Goal: Task Accomplishment & Management: Manage account settings

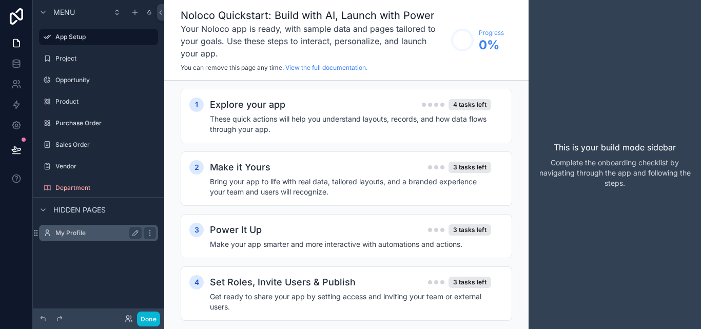
click at [89, 236] on label "My Profile" at bounding box center [96, 233] width 82 height 8
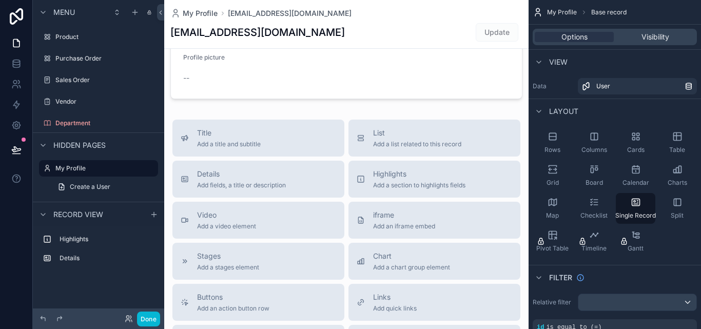
scroll to position [29, 0]
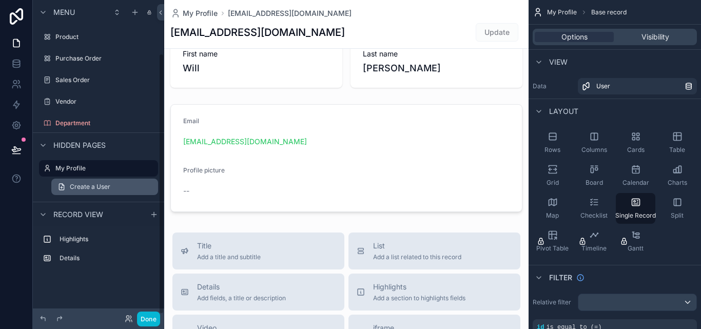
click at [110, 192] on link "Create a User" at bounding box center [104, 187] width 107 height 16
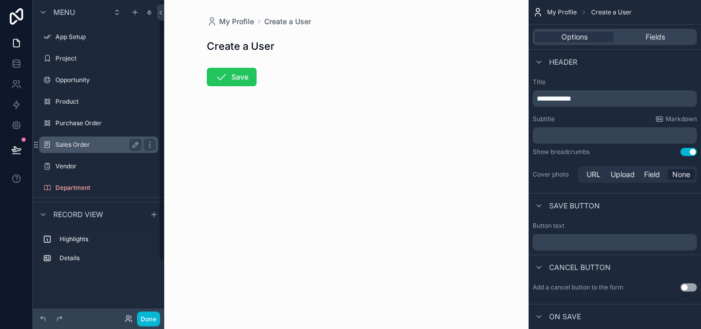
click at [116, 149] on div "Sales Order" at bounding box center [98, 145] width 86 height 12
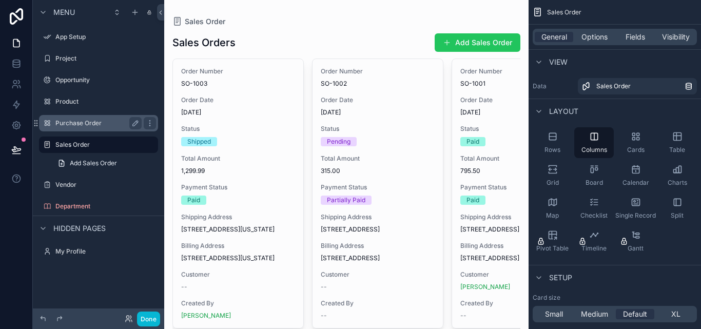
click at [105, 123] on label "Purchase Order" at bounding box center [96, 123] width 82 height 8
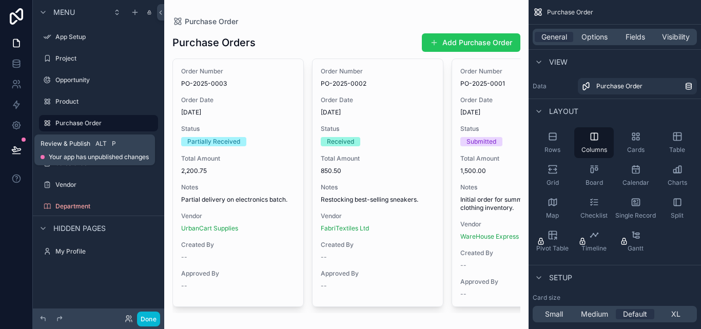
click at [13, 146] on icon at bounding box center [16, 150] width 10 height 10
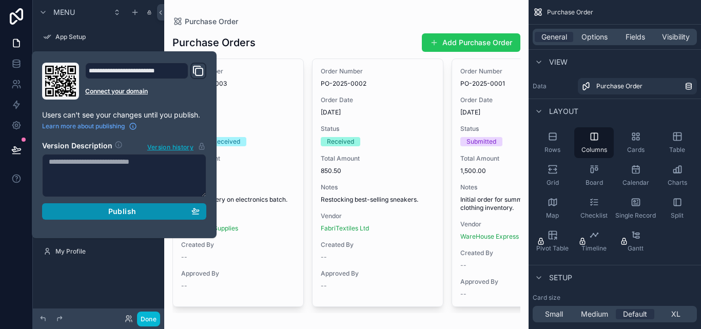
click at [114, 208] on span "Publish" at bounding box center [122, 211] width 28 height 9
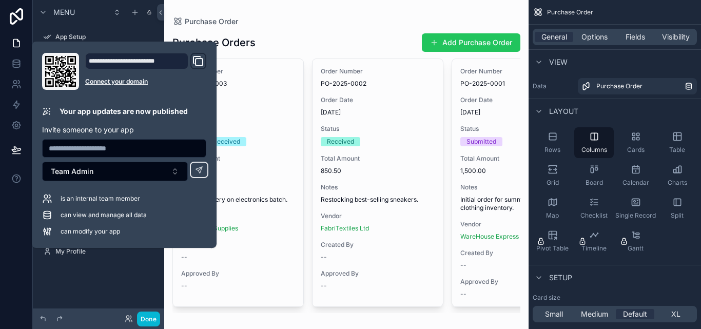
click at [149, 63] on div "**********" at bounding box center [136, 61] width 103 height 16
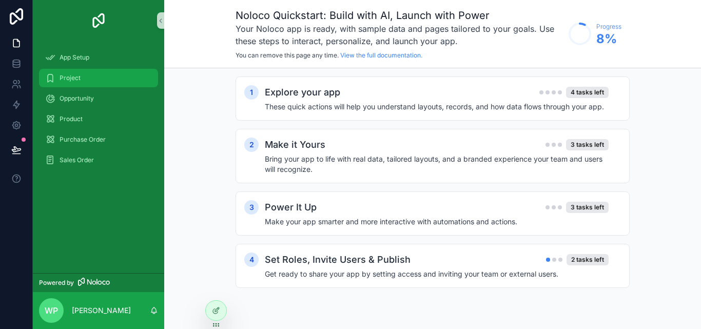
click at [106, 75] on div "Project" at bounding box center [98, 78] width 107 height 16
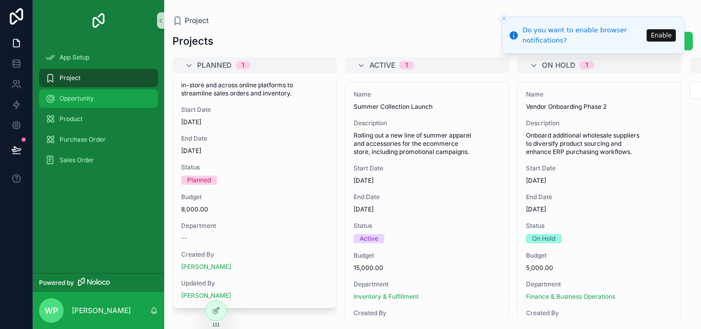
click at [112, 97] on div "Opportunity" at bounding box center [98, 98] width 107 height 16
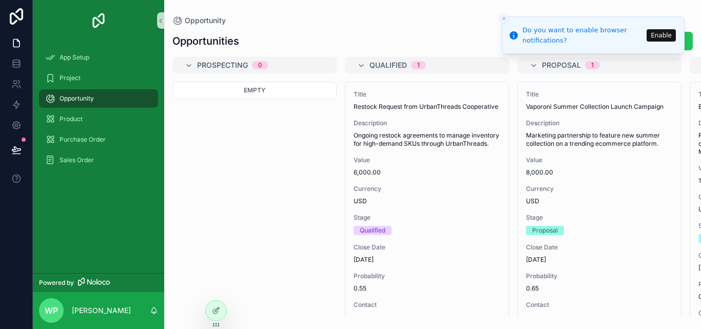
click at [551, 66] on span "Proposal" at bounding box center [561, 65] width 39 height 10
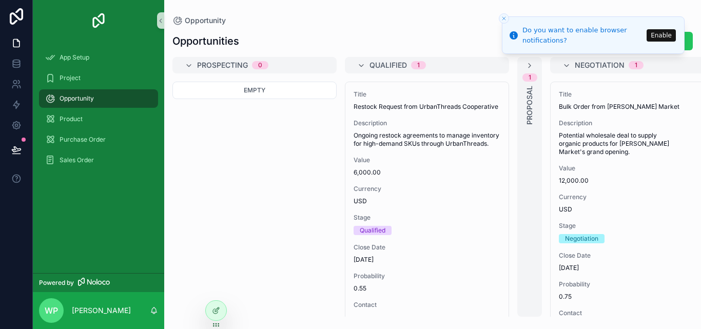
click at [581, 62] on span "Negotiation" at bounding box center [600, 65] width 50 height 10
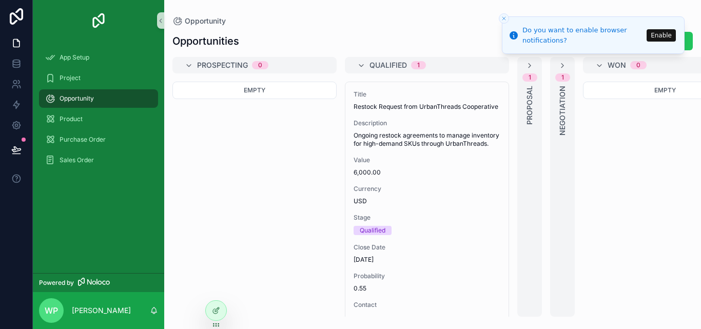
drag, startPoint x: 569, startPoint y: 72, endPoint x: 564, endPoint y: 71, distance: 5.2
click at [569, 71] on div "1 Negotiation" at bounding box center [562, 187] width 25 height 260
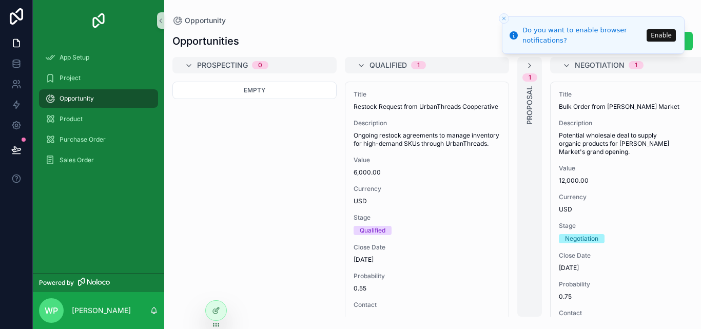
click at [521, 71] on div "1 Proposal" at bounding box center [530, 187] width 25 height 260
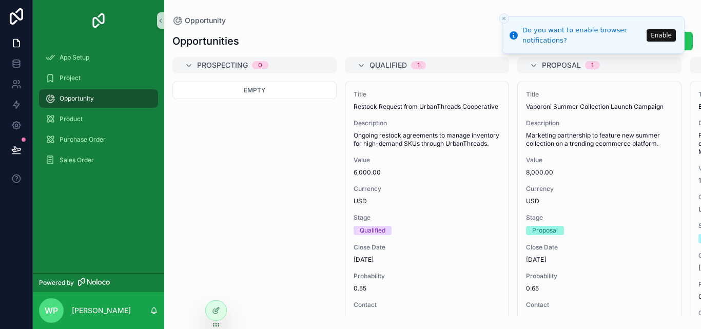
click at [407, 65] on span "Qualified" at bounding box center [388, 65] width 37 height 10
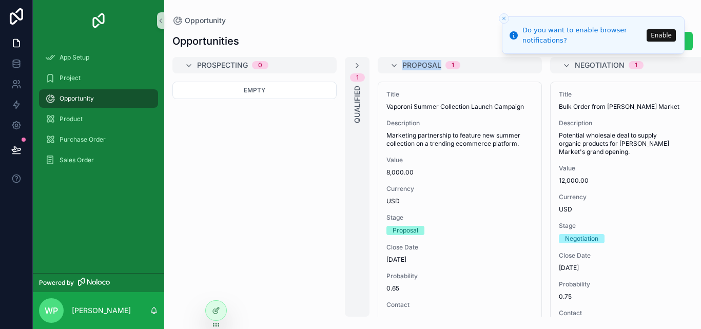
click at [407, 65] on span "Proposal" at bounding box center [422, 65] width 39 height 10
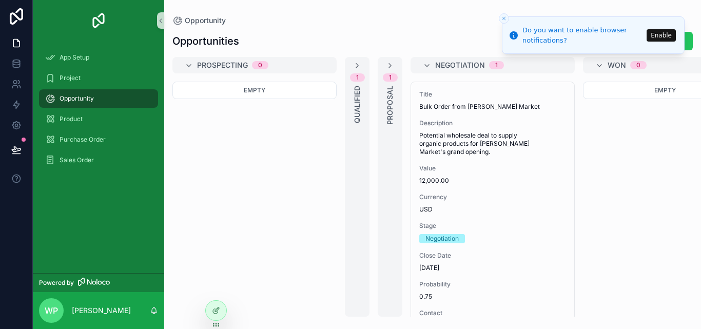
click at [316, 70] on div "Prospecting 0" at bounding box center [260, 65] width 127 height 16
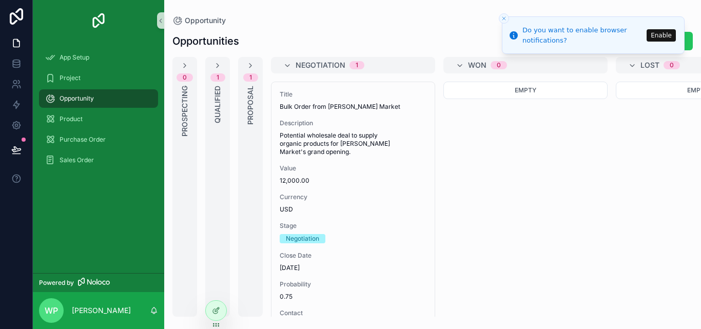
click at [295, 62] on div "Negotiation 1" at bounding box center [353, 65] width 140 height 8
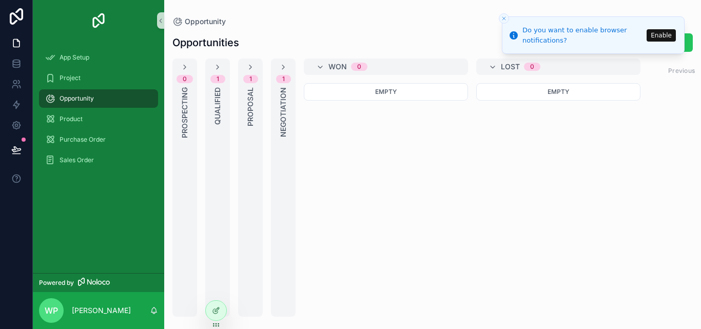
click at [340, 63] on span "Won" at bounding box center [338, 67] width 18 height 10
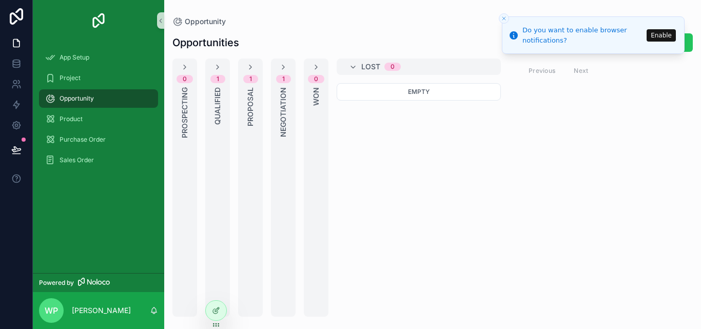
click at [364, 63] on span "Lost" at bounding box center [370, 67] width 19 height 10
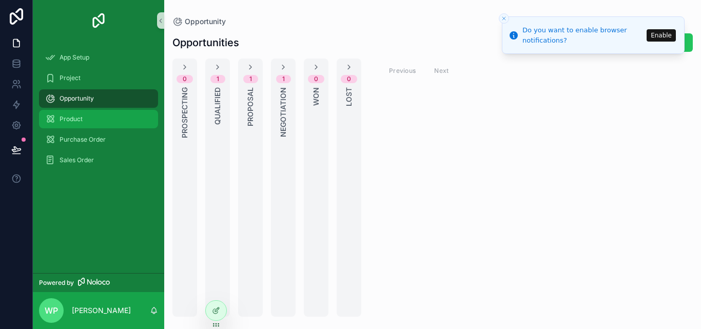
click at [137, 126] on div "Product" at bounding box center [98, 119] width 107 height 16
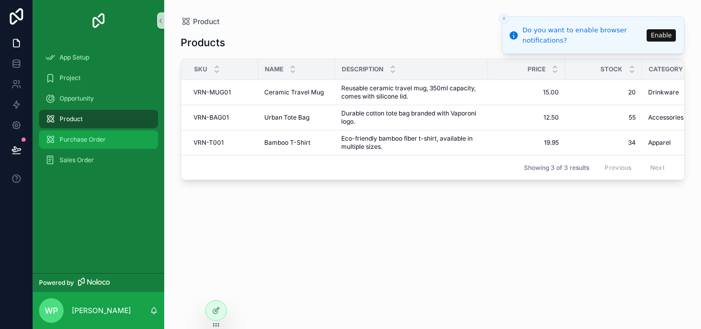
click at [129, 147] on div "Purchase Order" at bounding box center [98, 139] width 107 height 16
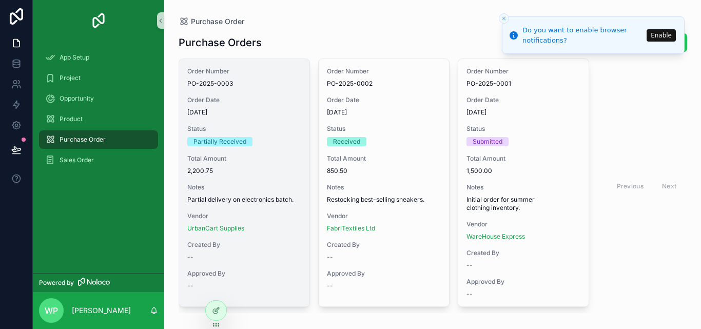
click at [216, 130] on span "Status" at bounding box center [244, 129] width 114 height 8
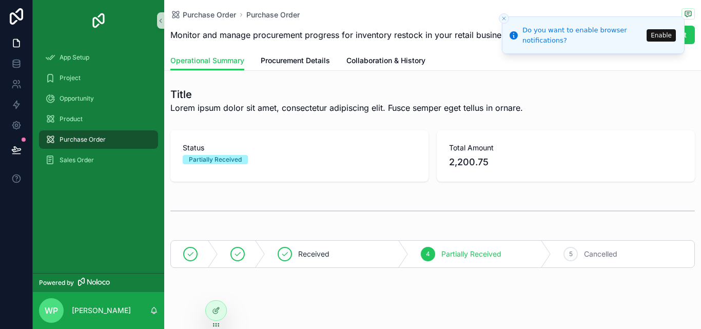
scroll to position [9, 0]
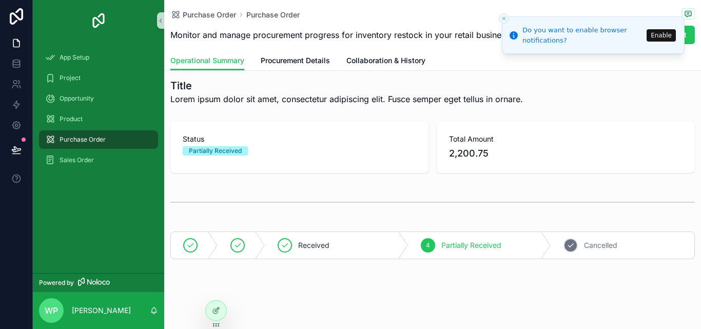
click at [570, 249] on div "5" at bounding box center [571, 245] width 14 height 14
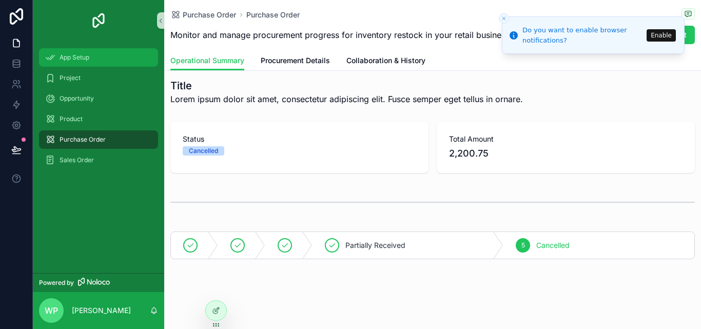
click at [70, 63] on div "App Setup" at bounding box center [98, 57] width 107 height 16
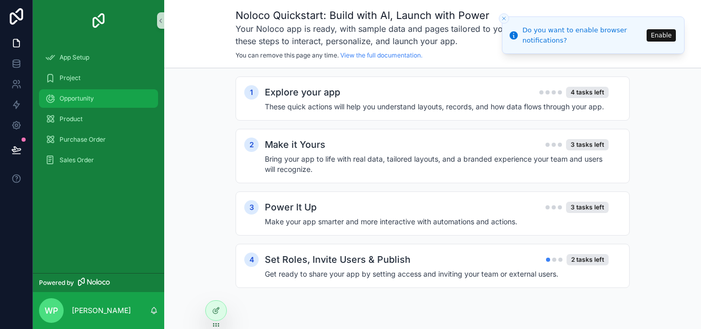
click at [106, 93] on div "Opportunity" at bounding box center [98, 98] width 107 height 16
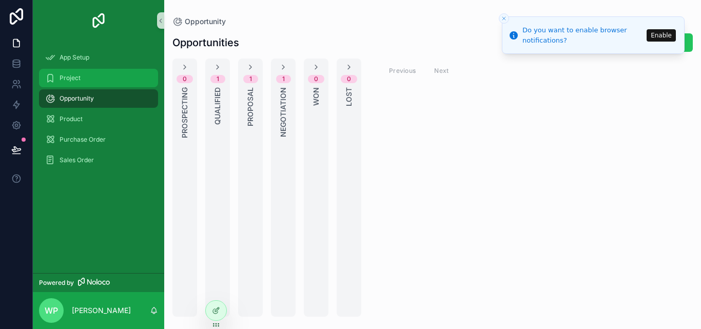
click at [103, 82] on div "Project" at bounding box center [98, 78] width 107 height 16
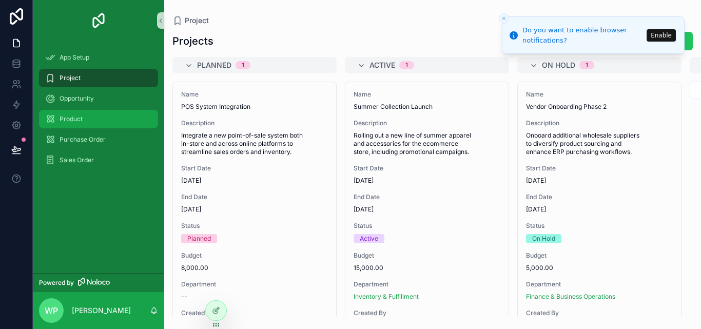
click at [114, 118] on div "Product" at bounding box center [98, 119] width 107 height 16
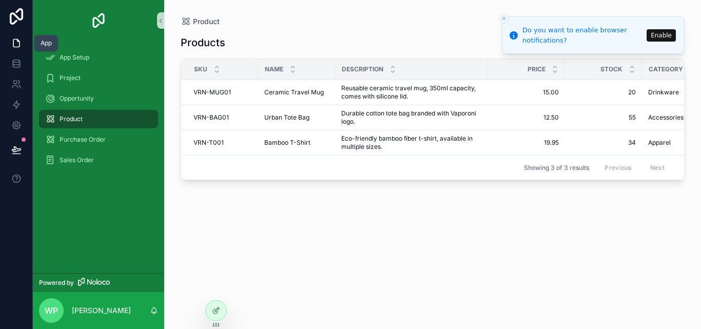
click at [15, 44] on icon at bounding box center [16, 43] width 10 height 10
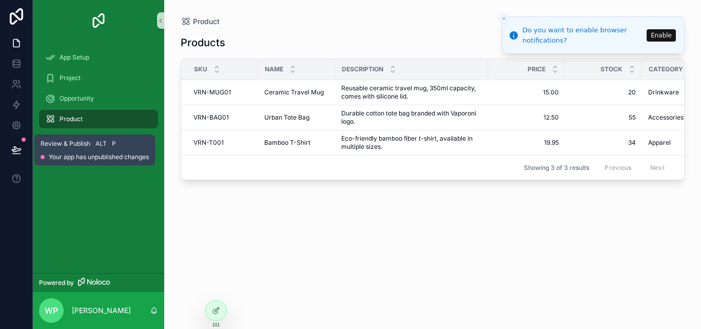
click at [20, 139] on button at bounding box center [16, 150] width 23 height 29
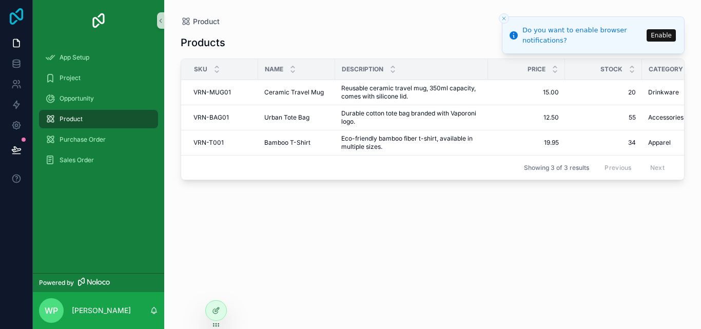
click at [10, 22] on icon at bounding box center [16, 16] width 13 height 16
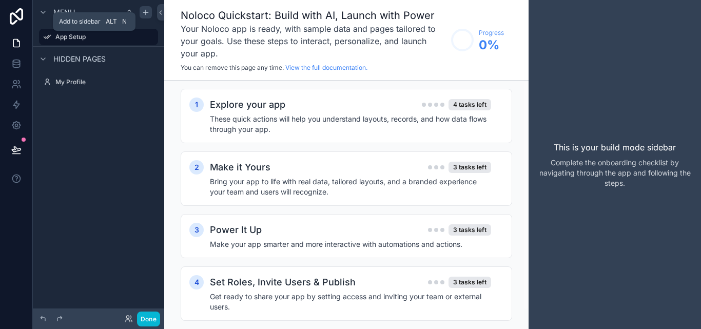
click at [145, 7] on div "scrollable content" at bounding box center [146, 12] width 12 height 12
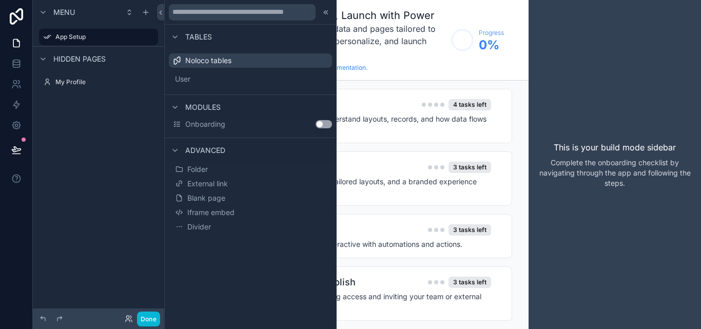
click at [116, 199] on div "Menu App Setup Hidden pages My Profile" at bounding box center [98, 158] width 131 height 317
click at [150, 320] on button "Done" at bounding box center [148, 319] width 23 height 15
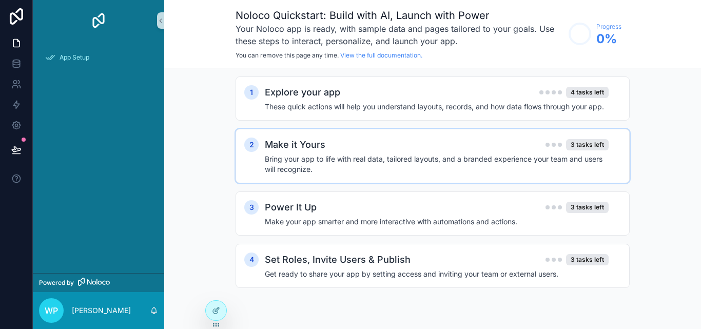
click at [371, 140] on div "Make it Yours 3 tasks left" at bounding box center [437, 145] width 344 height 14
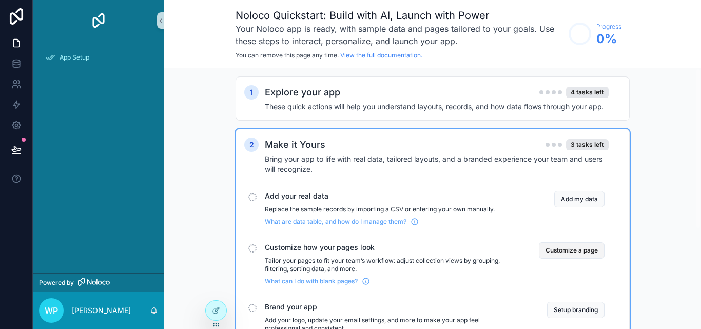
click at [564, 247] on button "Customize a page" at bounding box center [572, 250] width 66 height 16
click at [564, 247] on div "Noloco Quickstart: Build with AI, Launch with Power Your Noloco app is ready, w…" at bounding box center [432, 164] width 537 height 329
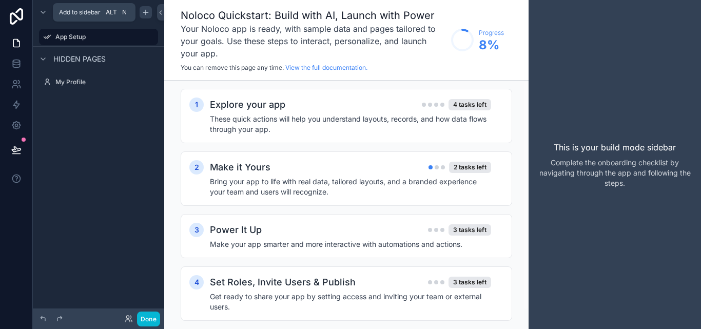
click at [145, 11] on icon "scrollable content" at bounding box center [146, 12] width 8 height 8
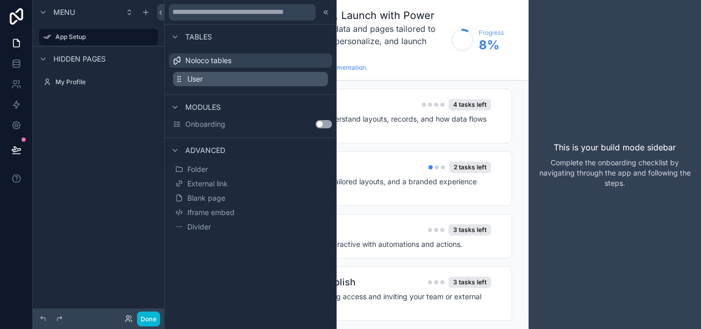
click at [226, 84] on button "User" at bounding box center [250, 79] width 155 height 14
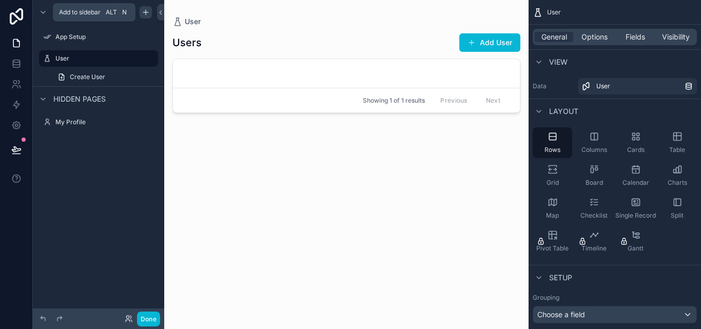
click at [141, 13] on div "scrollable content" at bounding box center [146, 12] width 12 height 12
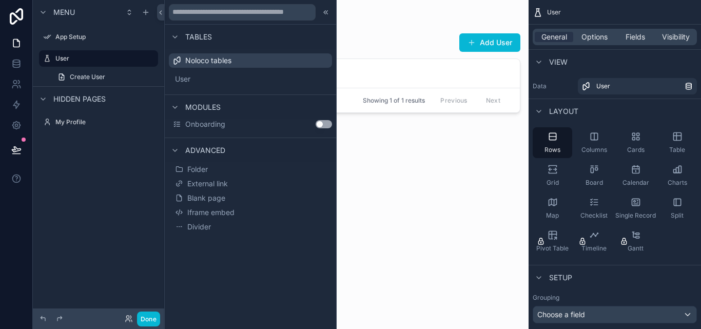
click at [329, 123] on button "Use setting" at bounding box center [324, 124] width 16 height 8
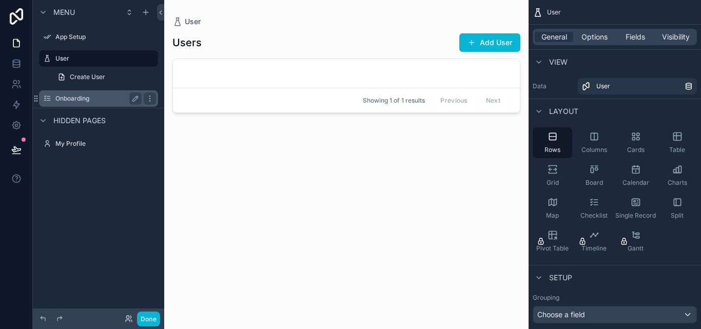
click at [114, 98] on label "Onboarding" at bounding box center [96, 98] width 82 height 8
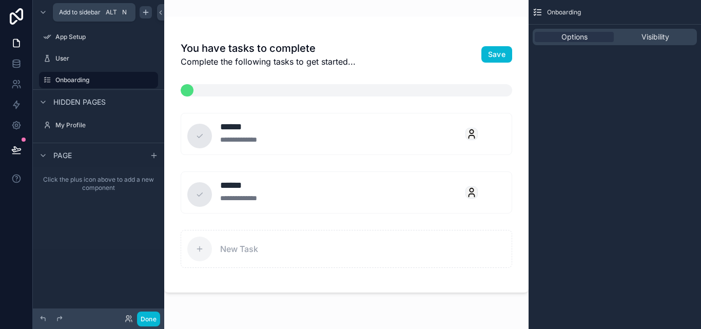
click at [146, 17] on div "scrollable content" at bounding box center [146, 12] width 12 height 12
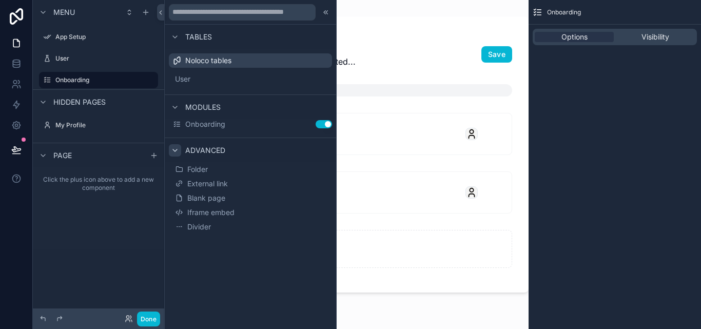
click at [179, 144] on div at bounding box center [175, 150] width 12 height 12
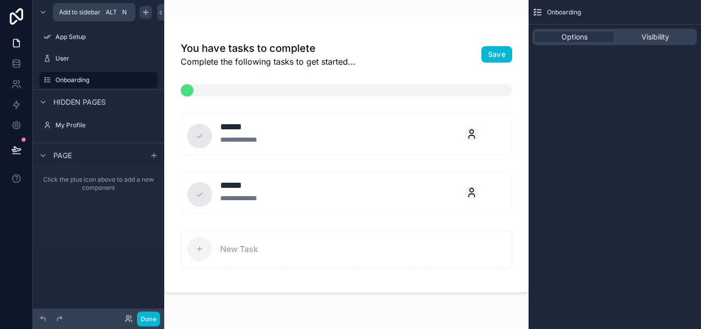
click at [145, 12] on icon "scrollable content" at bounding box center [145, 12] width 5 height 0
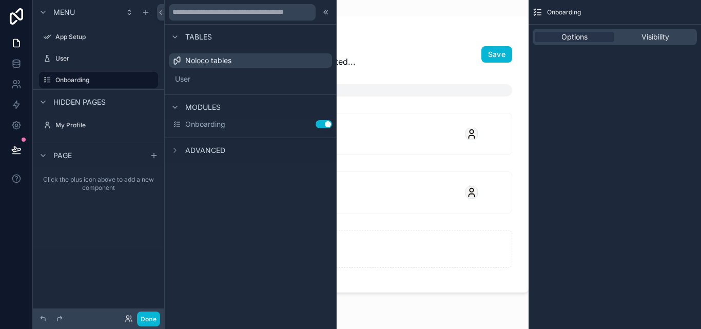
click at [183, 152] on div "Advanced" at bounding box center [197, 150] width 56 height 12
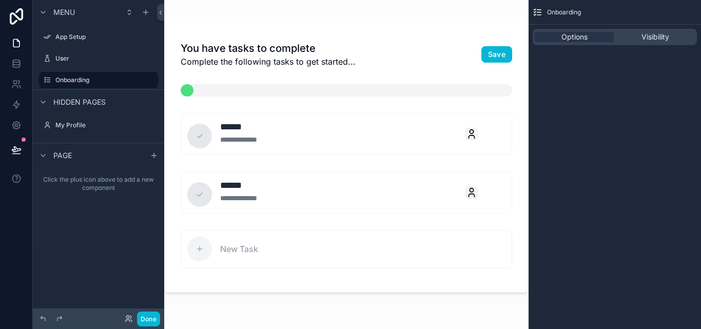
click at [138, 19] on div "Menu" at bounding box center [98, 12] width 131 height 25
click at [141, 11] on div "scrollable content" at bounding box center [146, 12] width 12 height 12
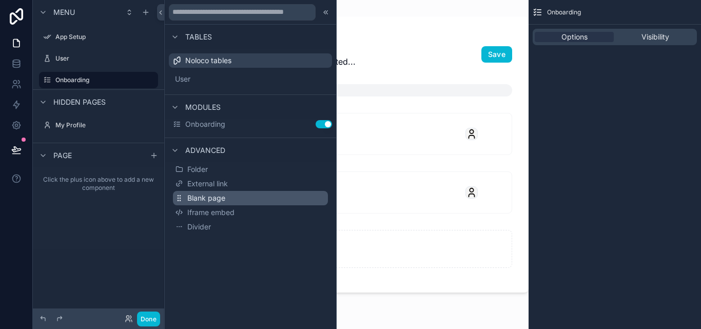
click at [217, 201] on span "Blank page" at bounding box center [206, 198] width 38 height 10
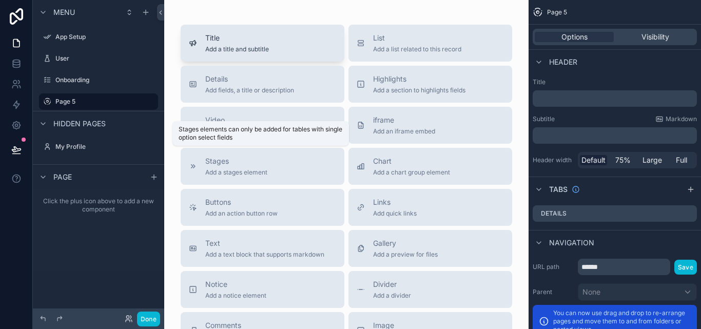
click at [259, 43] on span "Title" at bounding box center [237, 38] width 64 height 10
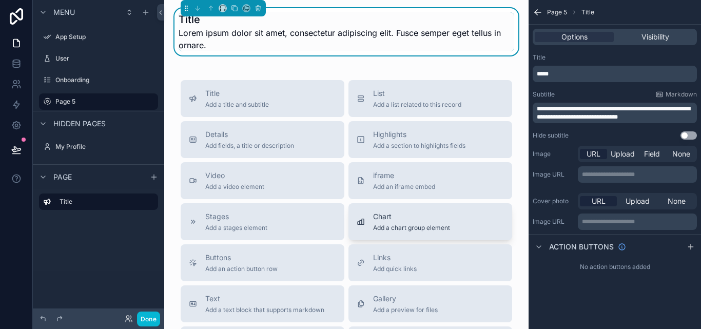
click at [397, 239] on button "Chart Add a chart group element" at bounding box center [431, 221] width 164 height 37
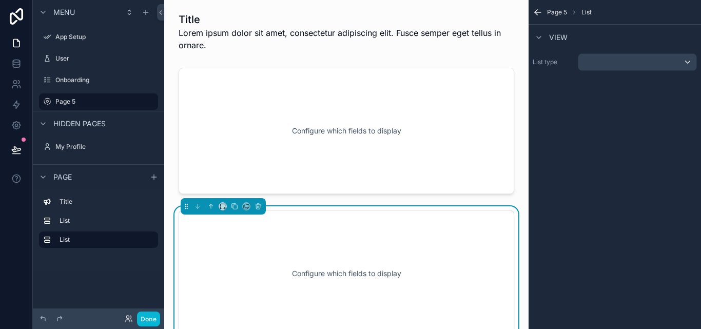
click at [425, 262] on div "Configure which fields to display" at bounding box center [347, 273] width 302 height 92
click at [260, 208] on icon "scrollable content" at bounding box center [258, 206] width 7 height 7
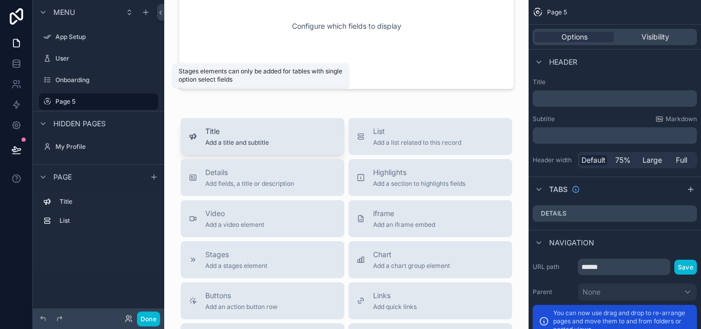
scroll to position [103, 0]
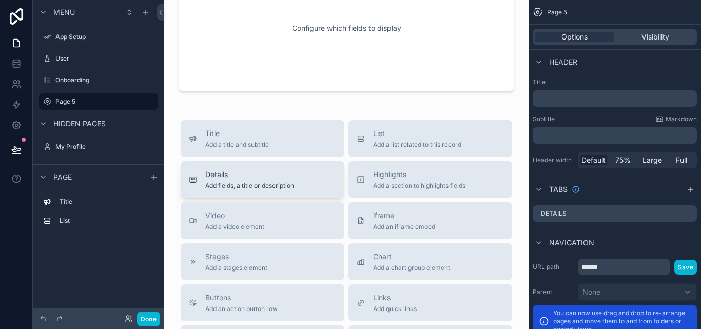
click at [273, 177] on span "Details" at bounding box center [249, 174] width 89 height 10
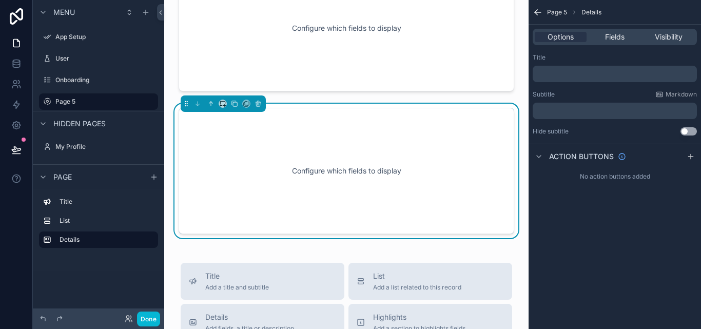
scroll to position [109, 0]
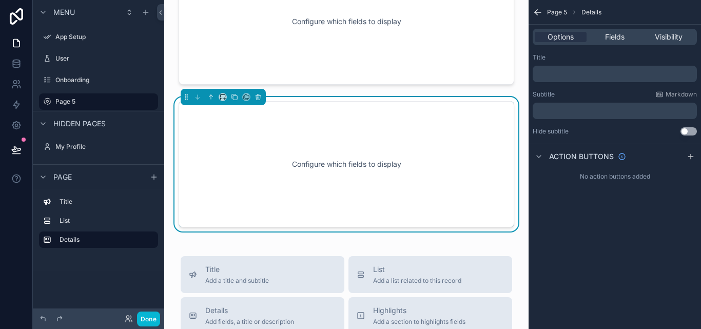
click at [273, 177] on div "Configure which fields to display" at bounding box center [347, 164] width 302 height 92
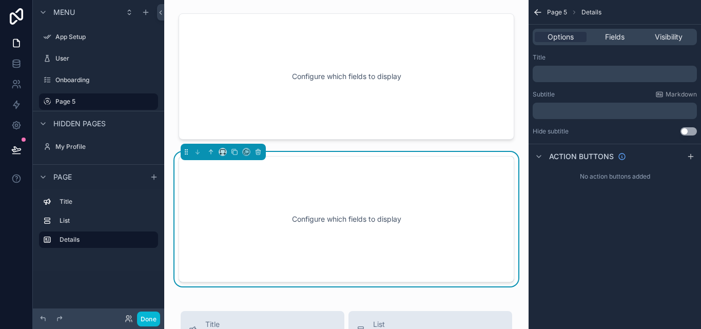
scroll to position [0, 0]
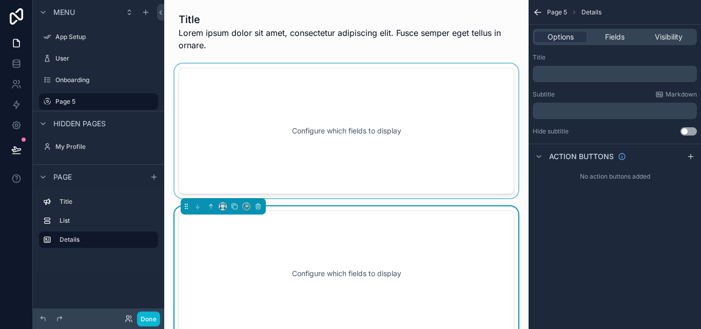
click at [350, 146] on div "scrollable content" at bounding box center [347, 131] width 348 height 135
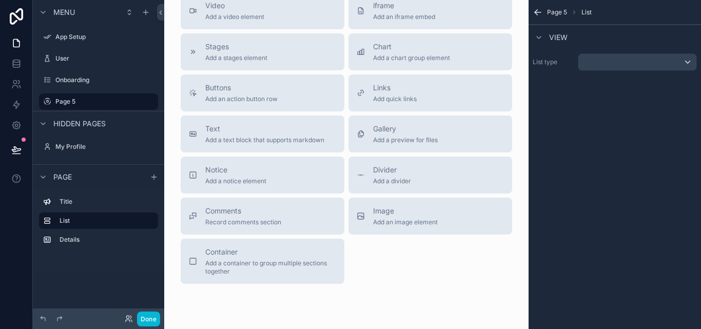
scroll to position [406, 0]
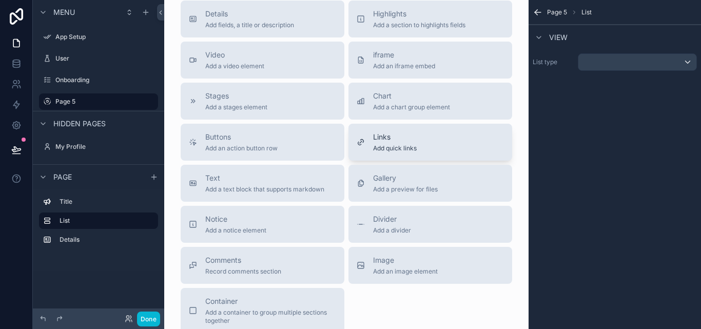
click at [362, 136] on div "Links Add quick links" at bounding box center [430, 142] width 147 height 21
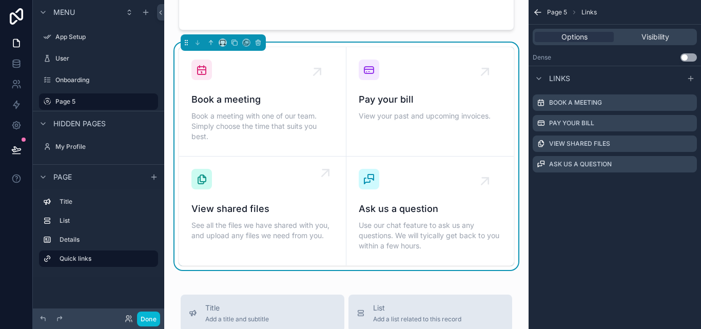
scroll to position [350, 0]
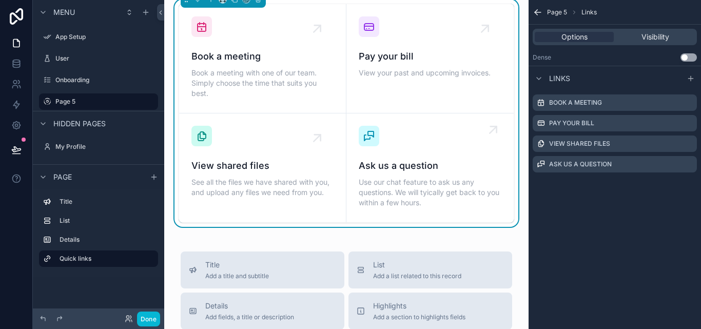
click at [411, 164] on span "Ask us a question" at bounding box center [430, 166] width 143 height 14
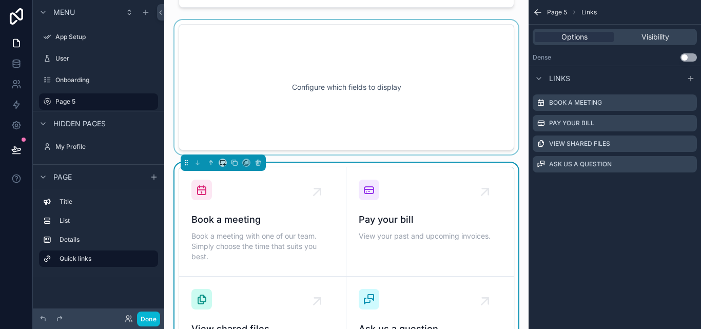
scroll to position [93, 0]
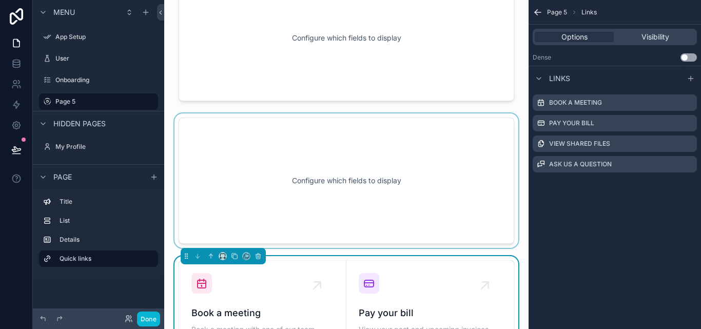
click at [449, 124] on div "scrollable content" at bounding box center [347, 180] width 348 height 135
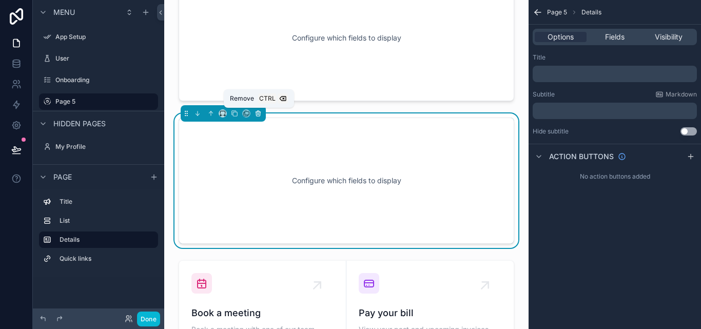
click at [259, 113] on icon "scrollable content" at bounding box center [258, 113] width 7 height 7
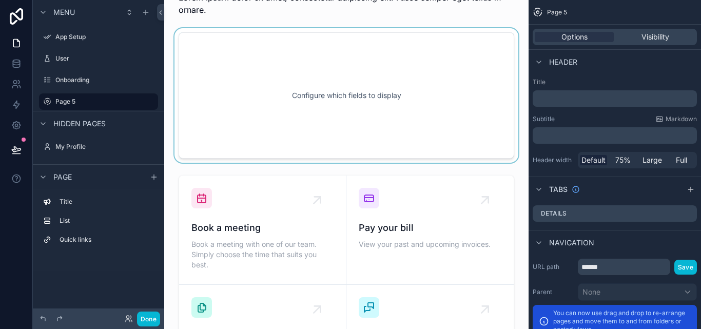
scroll to position [51, 0]
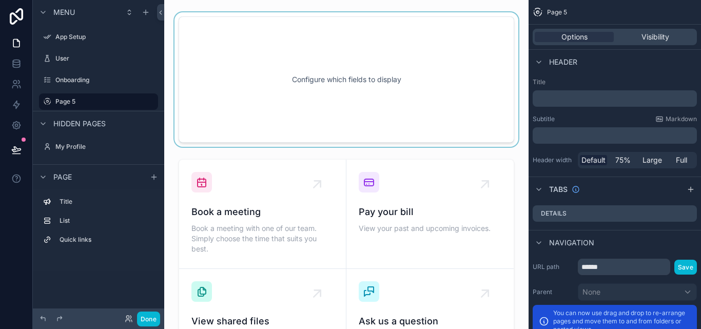
click at [367, 124] on div "scrollable content" at bounding box center [347, 79] width 348 height 135
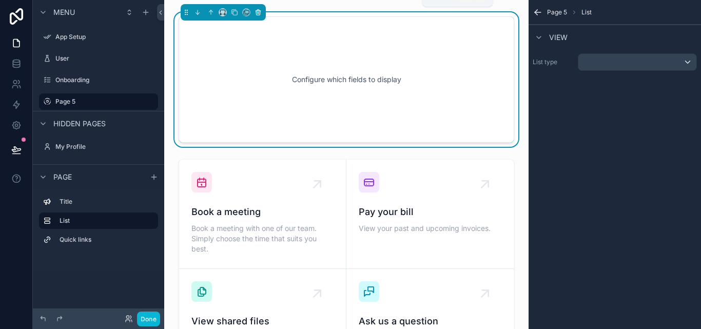
click at [255, 11] on button "scrollable content" at bounding box center [258, 12] width 11 height 11
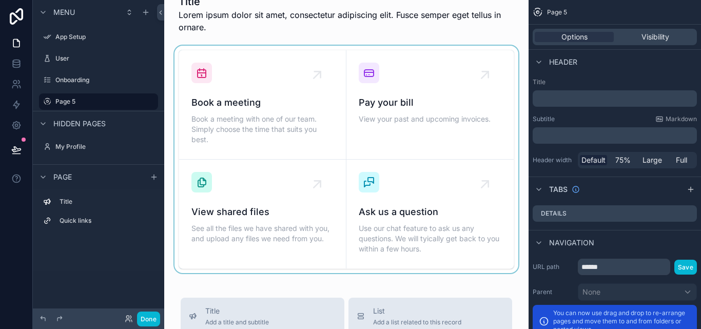
scroll to position [0, 0]
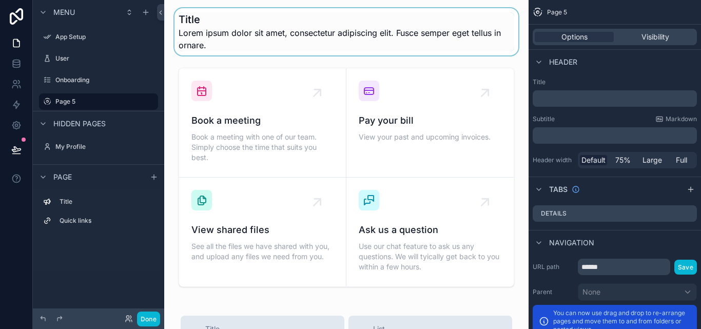
click at [191, 18] on div "scrollable content" at bounding box center [347, 31] width 348 height 47
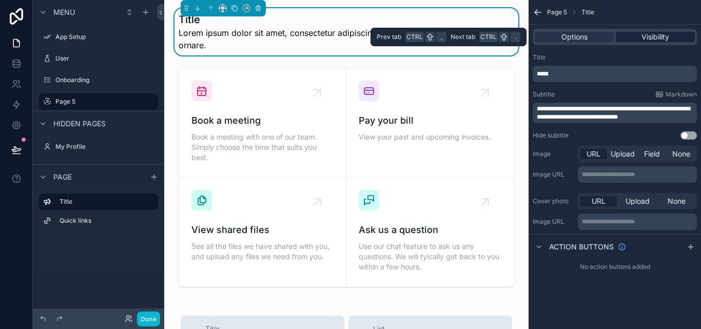
click at [631, 37] on div "Visibility" at bounding box center [655, 37] width 79 height 10
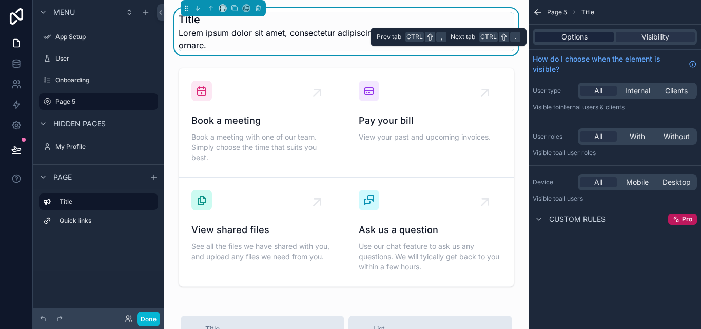
click at [596, 37] on div "Options" at bounding box center [574, 37] width 79 height 10
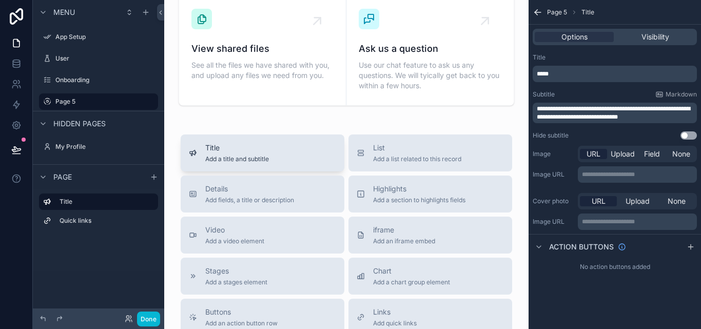
scroll to position [205, 0]
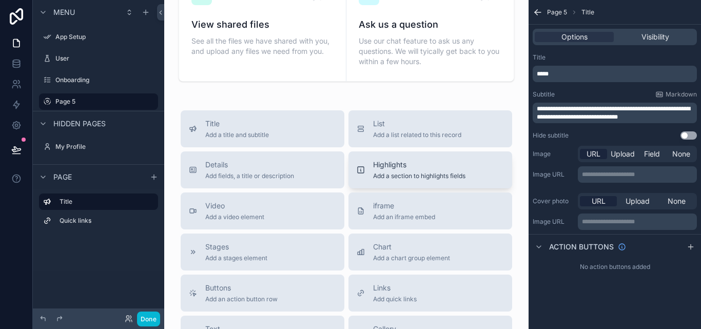
click at [396, 173] on span "Add a section to highlights fields" at bounding box center [419, 176] width 92 height 8
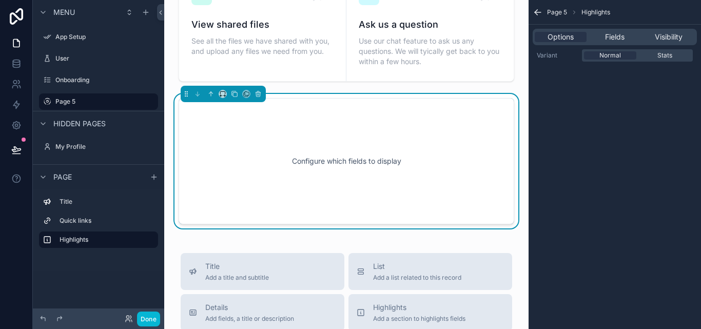
scroll to position [202, 0]
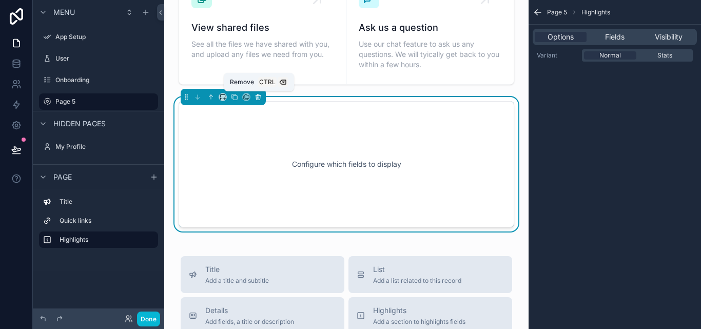
click at [254, 101] on button "scrollable content" at bounding box center [258, 96] width 11 height 11
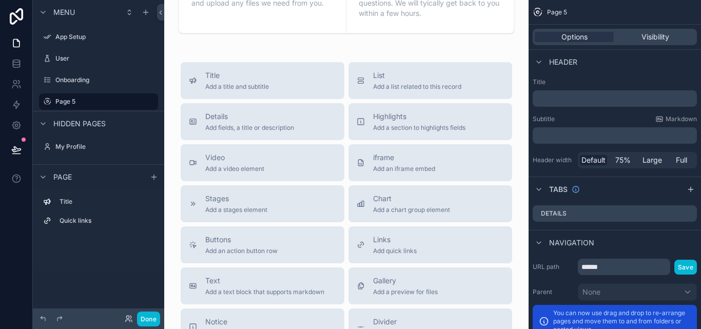
scroll to position [305, 0]
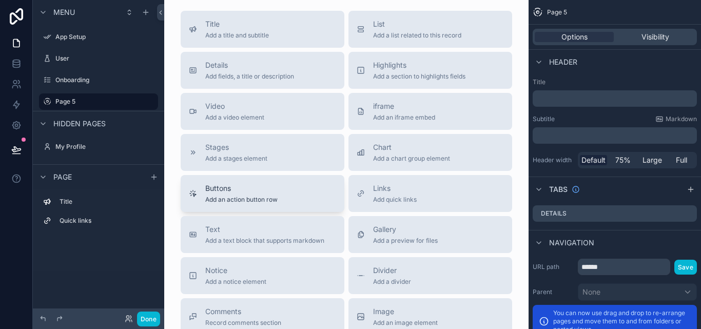
click at [329, 205] on button "Buttons Add an action button row" at bounding box center [263, 193] width 164 height 37
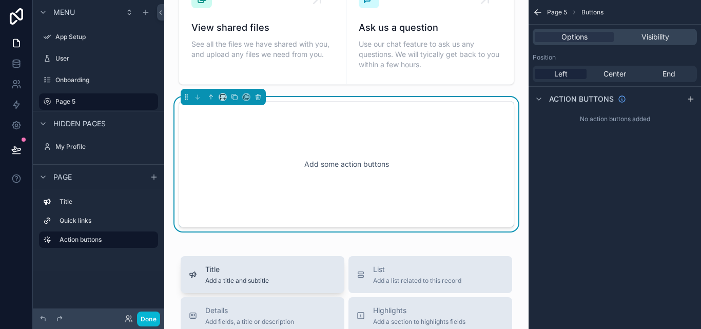
scroll to position [134, 0]
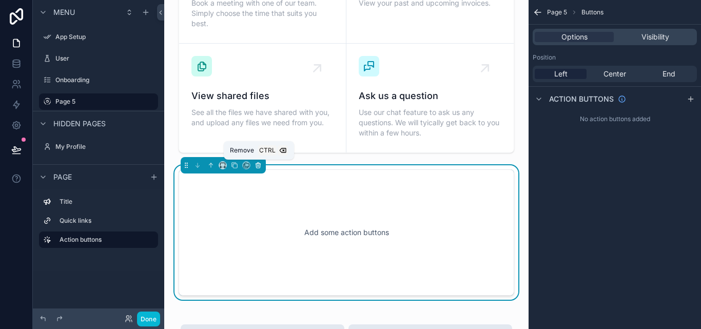
click at [256, 162] on icon "scrollable content" at bounding box center [258, 165] width 7 height 7
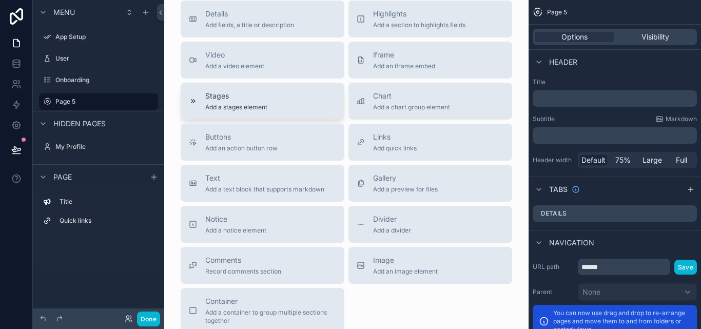
scroll to position [408, 0]
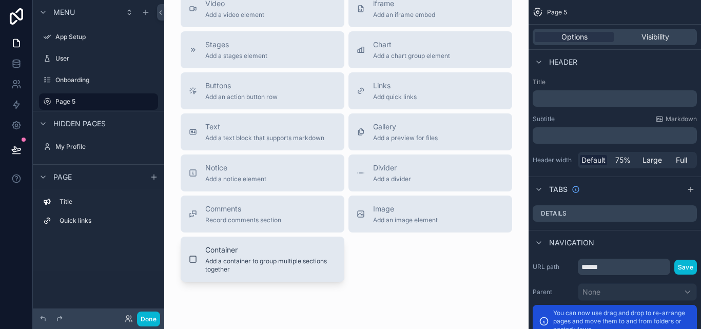
click at [283, 263] on span "Add a container to group multiple sections together" at bounding box center [270, 265] width 131 height 16
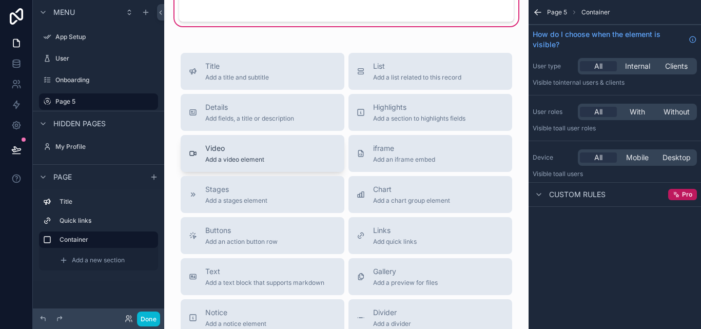
scroll to position [307, 0]
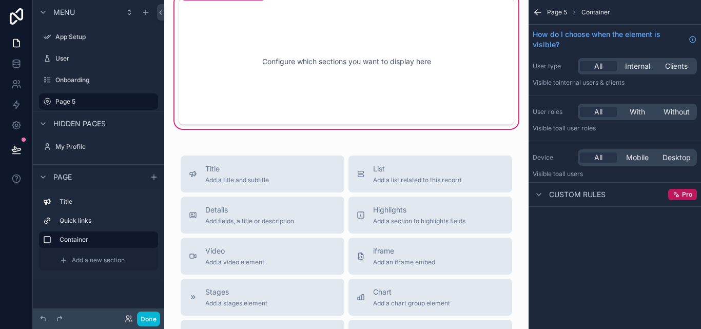
drag, startPoint x: 280, startPoint y: 186, endPoint x: 274, endPoint y: 73, distance: 112.6
click at [274, 73] on div "Title Lorem ipsum dolor sit amet, consectetur adipiscing elit. Fusce semper ege…" at bounding box center [346, 152] width 365 height 919
click at [272, 169] on div "Title Add a title and subtitle" at bounding box center [262, 174] width 147 height 21
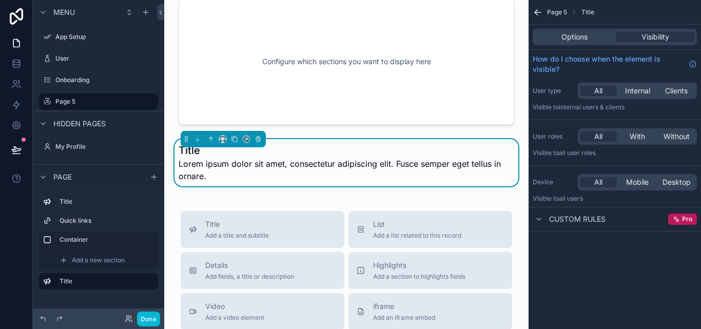
scroll to position [305, 0]
click at [272, 166] on span "Lorem ipsum dolor sit amet, consectetur adipiscing elit. Fusce semper eget tell…" at bounding box center [347, 171] width 336 height 25
click at [207, 140] on icon "scrollable content" at bounding box center [210, 140] width 7 height 7
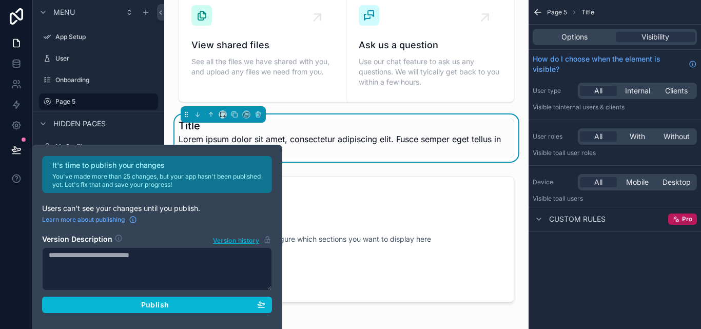
scroll to position [203, 0]
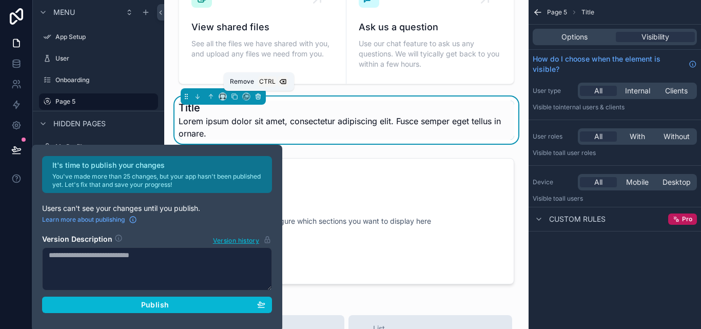
click at [257, 98] on icon "scrollable content" at bounding box center [258, 96] width 7 height 7
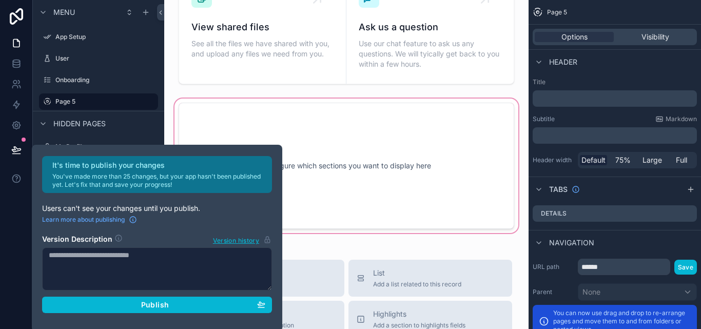
click at [317, 215] on div "scrollable content" at bounding box center [347, 166] width 348 height 139
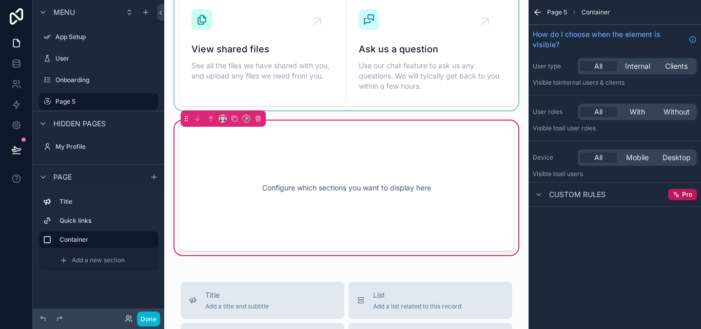
scroll to position [151, 0]
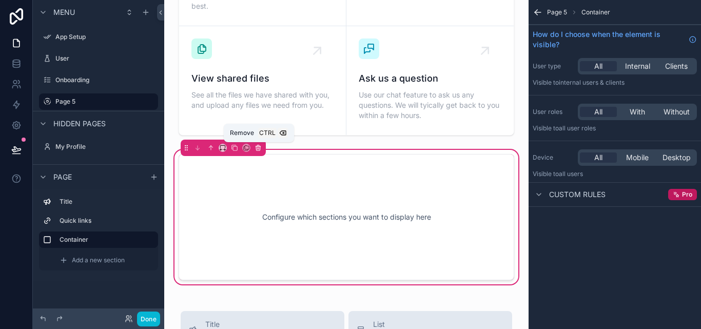
click at [255, 148] on icon "scrollable content" at bounding box center [258, 147] width 7 height 7
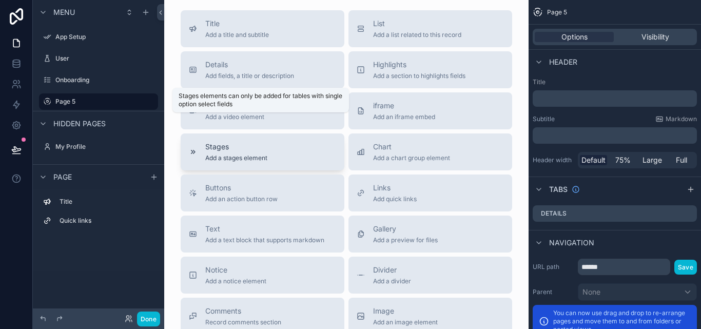
scroll to position [357, 0]
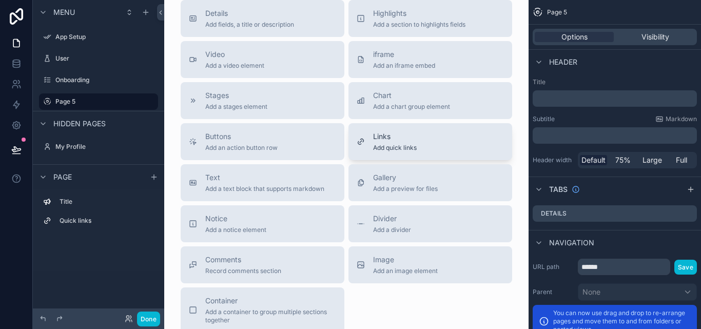
click at [380, 146] on span "Add quick links" at bounding box center [395, 148] width 44 height 8
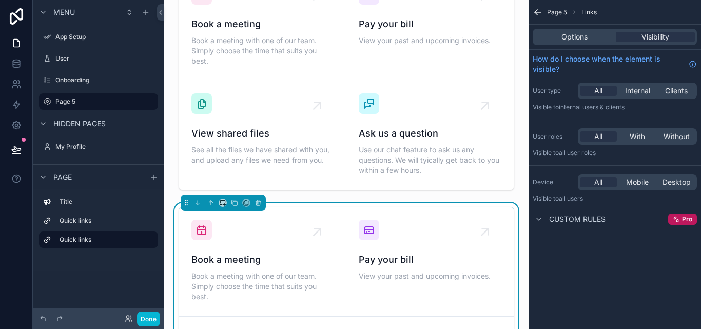
scroll to position [176, 0]
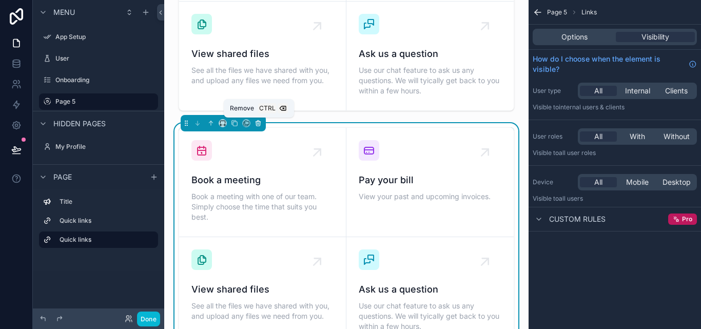
click at [256, 123] on icon "scrollable content" at bounding box center [258, 123] width 7 height 7
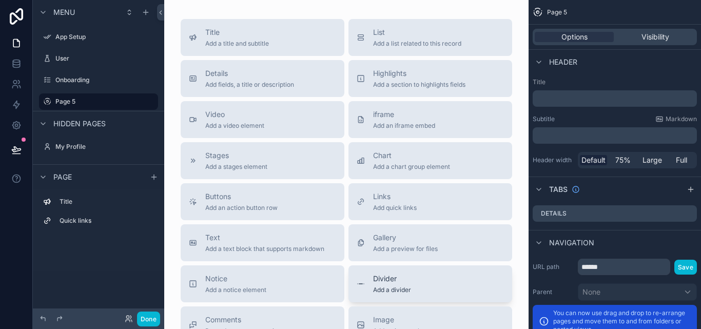
scroll to position [279, 0]
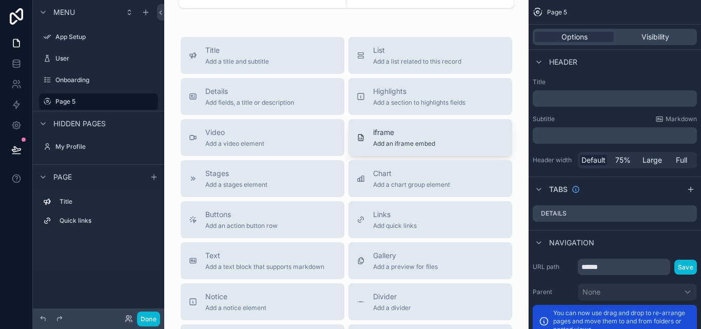
click at [360, 141] on icon "scrollable content" at bounding box center [361, 137] width 8 height 8
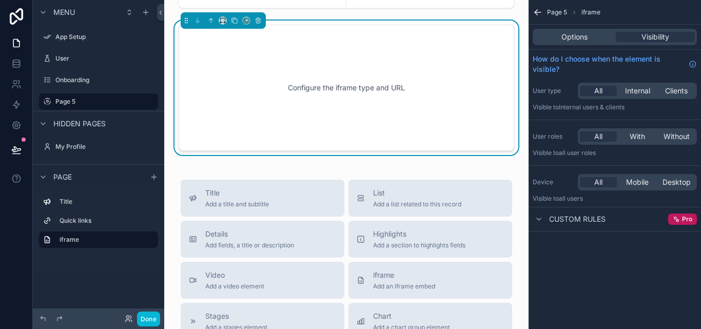
scroll to position [202, 0]
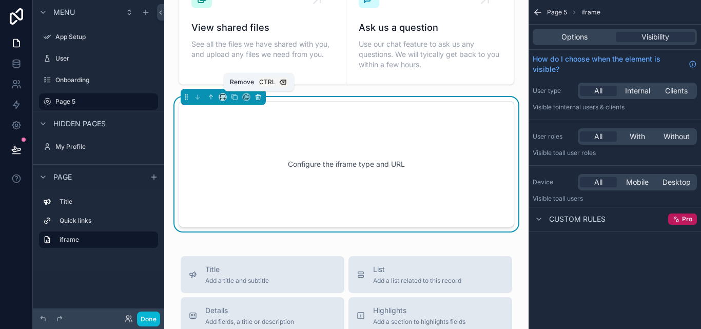
click at [258, 98] on icon "scrollable content" at bounding box center [258, 96] width 7 height 7
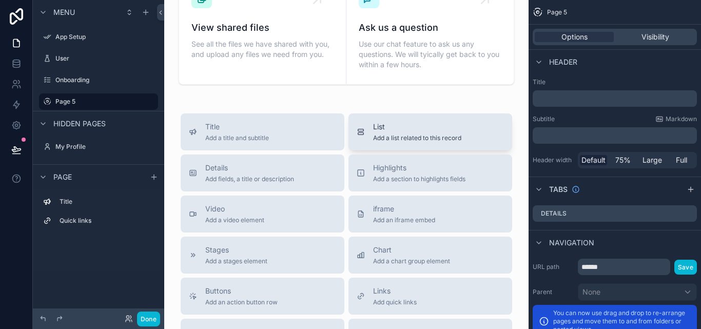
click at [373, 137] on span "Add a list related to this record" at bounding box center [417, 138] width 88 height 8
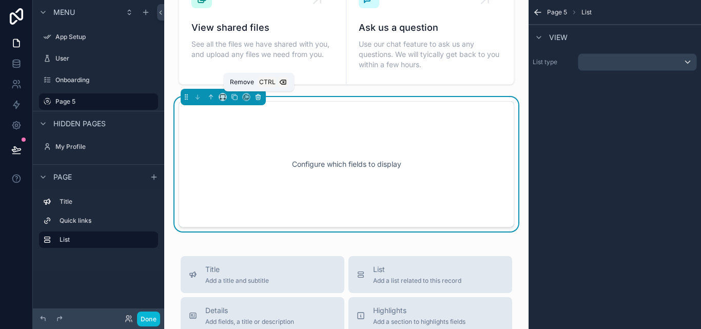
click at [261, 99] on icon "scrollable content" at bounding box center [258, 96] width 7 height 7
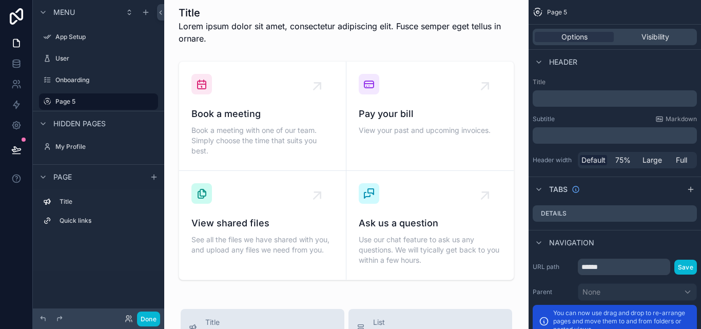
scroll to position [0, 0]
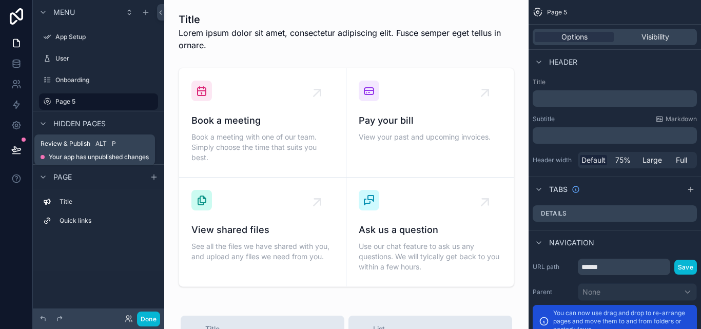
click at [26, 148] on button at bounding box center [16, 150] width 23 height 29
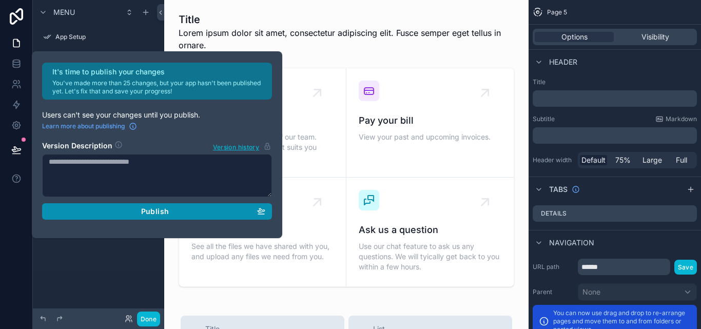
click at [127, 213] on div "Publish" at bounding box center [157, 211] width 217 height 9
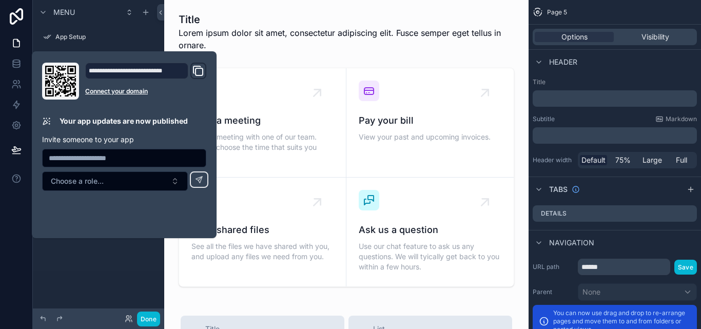
click at [192, 68] on div "Domain and Custom Link" at bounding box center [198, 71] width 16 height 16
click at [192, 68] on icon "Domain and Custom Link" at bounding box center [198, 71] width 12 height 12
click at [196, 68] on icon "Domain and Custom Link" at bounding box center [198, 71] width 12 height 12
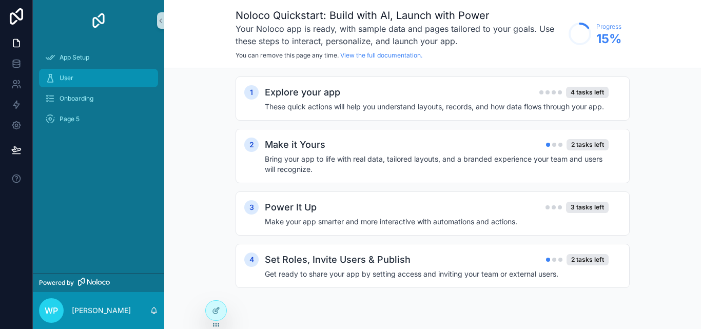
click at [108, 74] on div "User" at bounding box center [98, 78] width 107 height 16
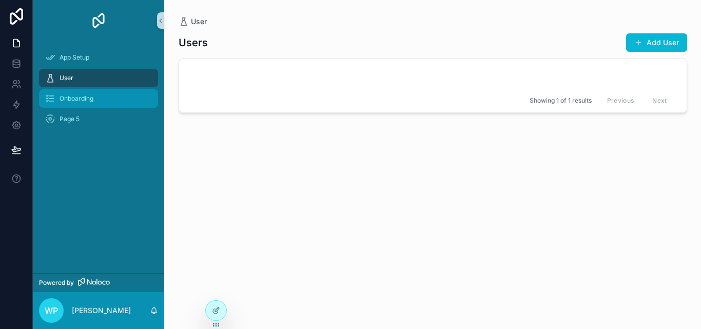
click at [107, 102] on div "Onboarding" at bounding box center [98, 98] width 107 height 16
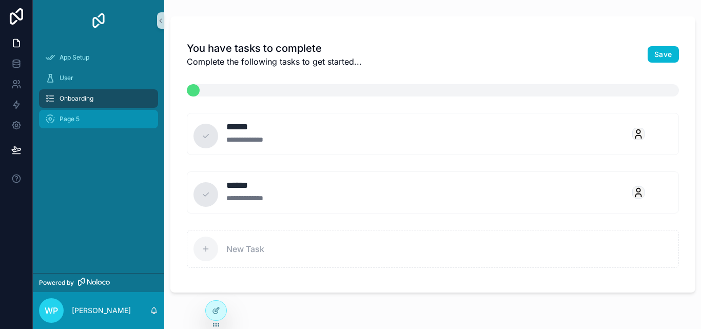
click at [110, 119] on div "Page 5" at bounding box center [98, 119] width 107 height 16
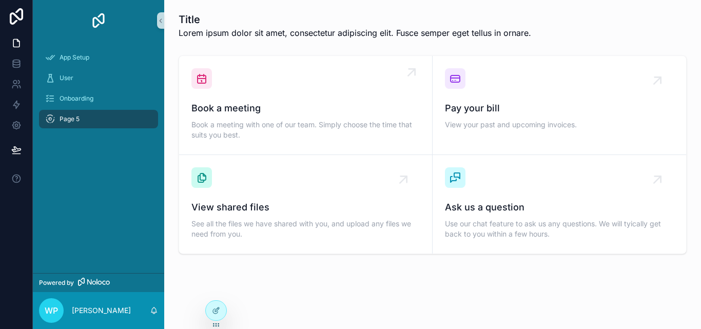
click at [245, 107] on span "Book a meeting" at bounding box center [306, 108] width 228 height 14
click at [409, 79] on icon "scrollable content" at bounding box center [412, 72] width 16 height 16
click at [409, 69] on icon "scrollable content" at bounding box center [412, 72] width 6 height 6
click at [540, 88] on div "Pay your bill View your past and upcoming invoices." at bounding box center [559, 100] width 229 height 64
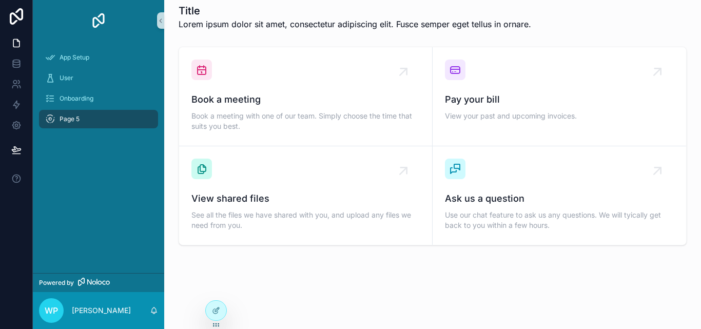
scroll to position [11, 0]
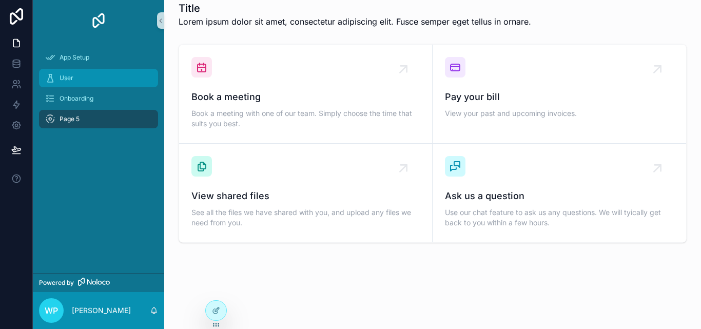
click at [72, 83] on div "User" at bounding box center [98, 78] width 107 height 16
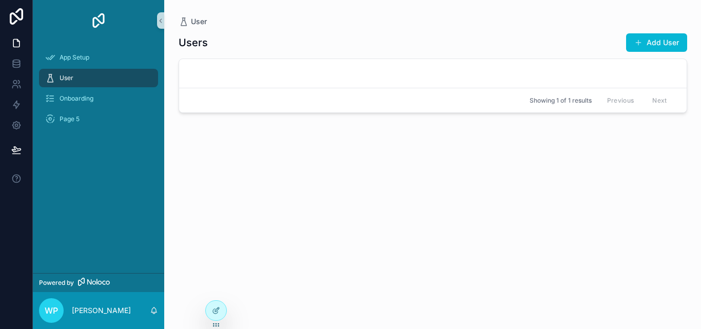
click at [78, 67] on div "App Setup" at bounding box center [98, 57] width 131 height 21
click at [77, 62] on div "App Setup" at bounding box center [98, 57] width 107 height 16
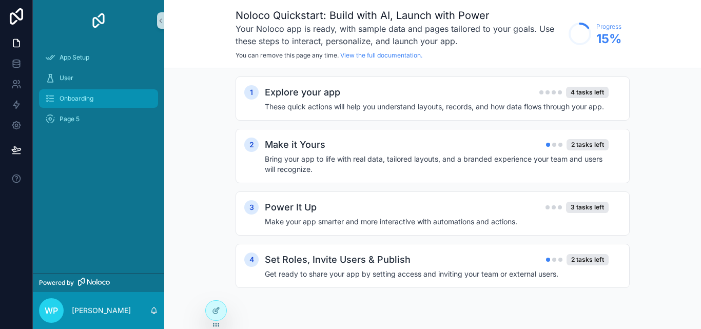
click at [125, 95] on div "Onboarding" at bounding box center [98, 98] width 107 height 16
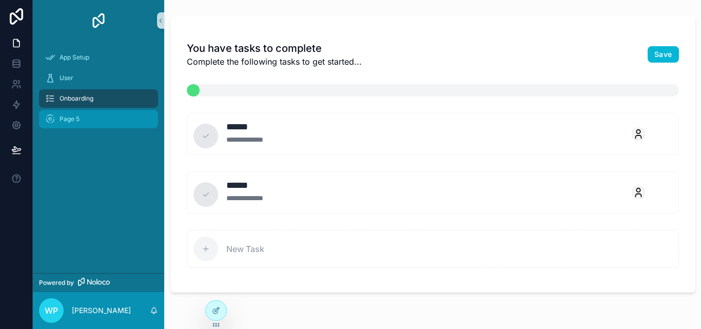
click at [64, 118] on span "Page 5" at bounding box center [70, 119] width 20 height 8
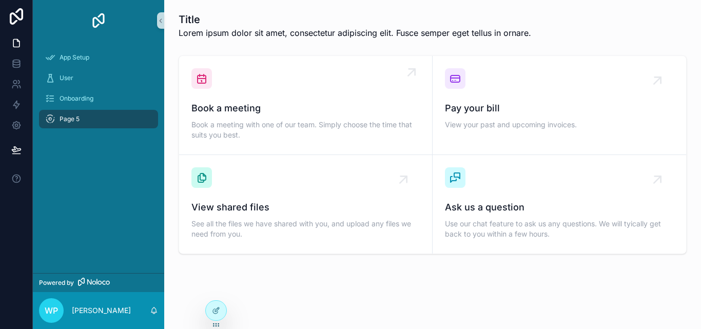
click at [311, 110] on span "Book a meeting" at bounding box center [306, 108] width 228 height 14
click at [404, 72] on icon "scrollable content" at bounding box center [412, 72] width 16 height 16
click at [118, 74] on div "User" at bounding box center [98, 78] width 107 height 16
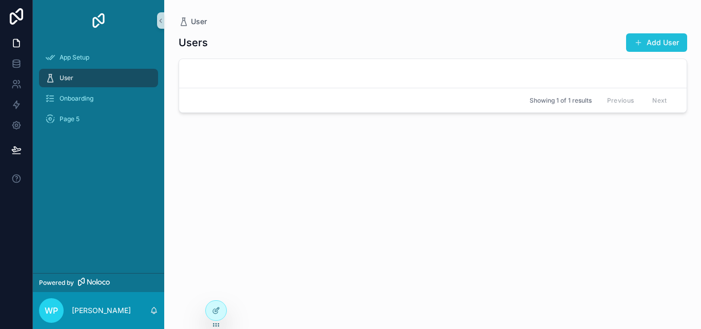
click at [657, 47] on button "Add User" at bounding box center [656, 42] width 61 height 18
click at [657, 47] on div "User Users Add User Showing 1 of 1 results Previous Next" at bounding box center [432, 164] width 537 height 329
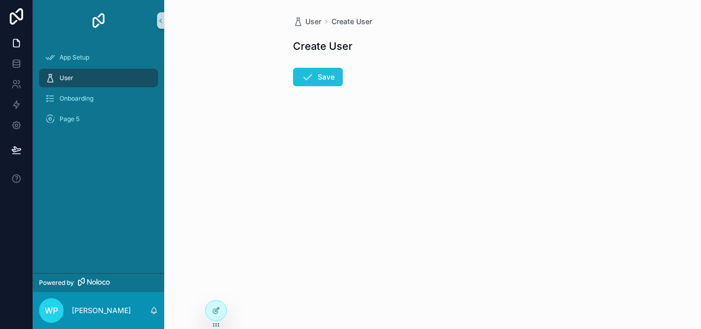
click at [333, 83] on button "Save" at bounding box center [318, 77] width 50 height 18
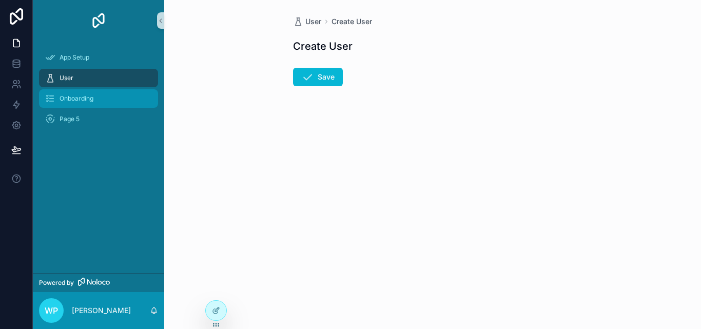
click at [125, 102] on div "Onboarding" at bounding box center [98, 98] width 107 height 16
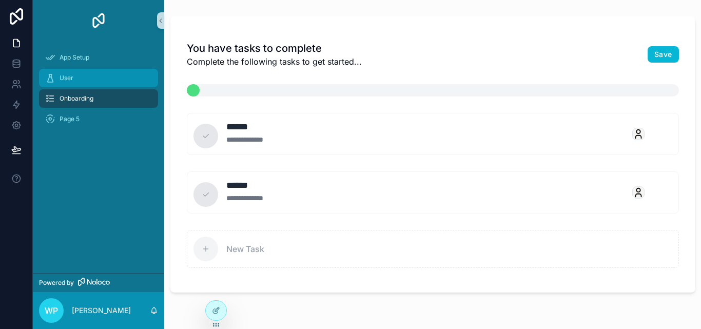
click at [96, 81] on div "User" at bounding box center [98, 78] width 107 height 16
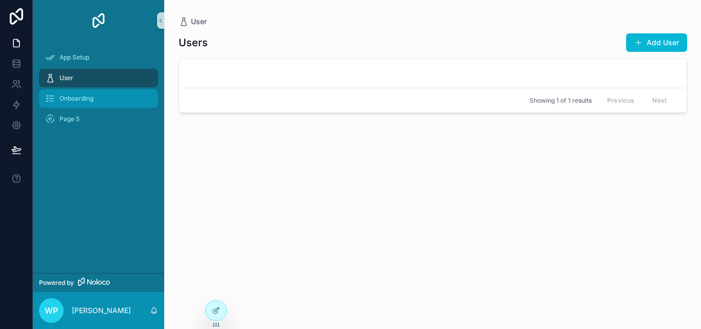
click at [110, 101] on div "Onboarding" at bounding box center [98, 98] width 107 height 16
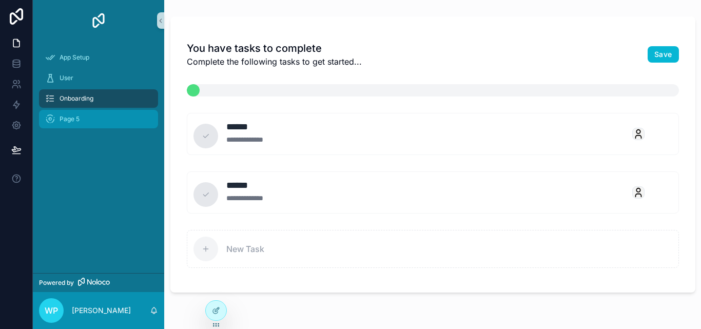
click at [117, 122] on div "Page 5" at bounding box center [98, 119] width 107 height 16
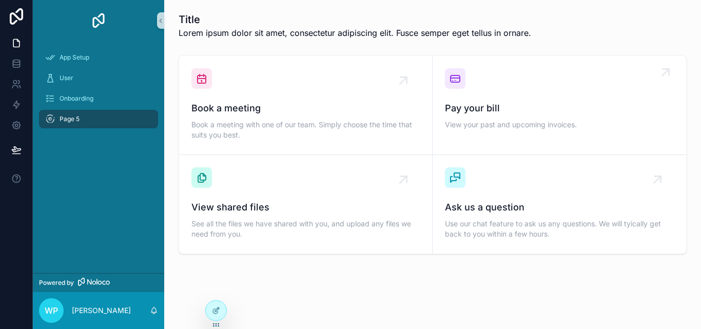
click at [537, 84] on div "Pay your bill View your past and upcoming invoices." at bounding box center [559, 100] width 229 height 64
click at [407, 80] on icon "scrollable content" at bounding box center [412, 72] width 16 height 16
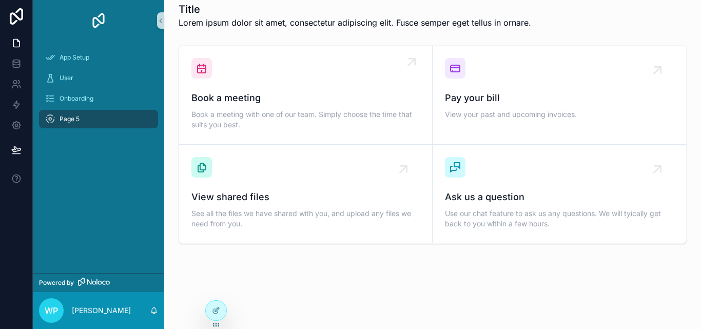
scroll to position [11, 0]
click at [19, 42] on icon at bounding box center [16, 44] width 6 height 8
click at [162, 18] on icon "scrollable content" at bounding box center [160, 21] width 7 height 8
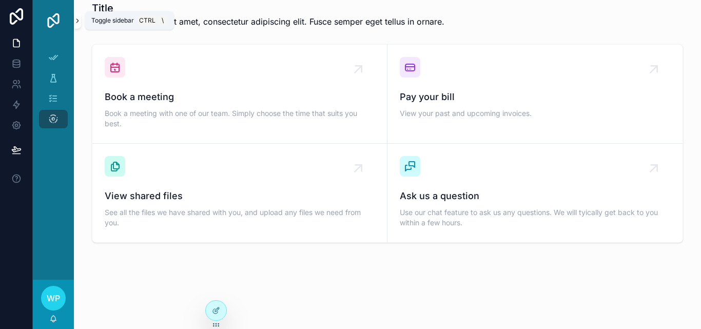
click at [77, 20] on icon "scrollable content" at bounding box center [77, 21] width 7 height 8
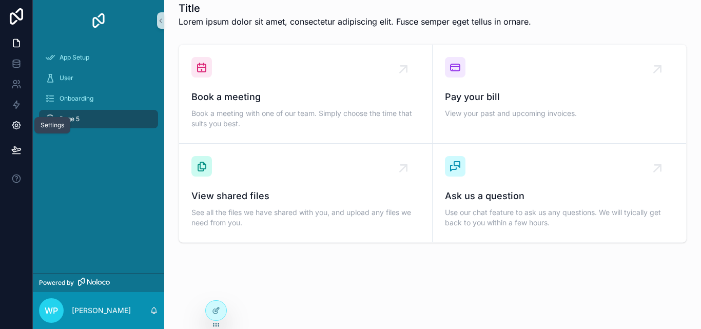
click at [13, 122] on icon at bounding box center [16, 125] width 10 height 10
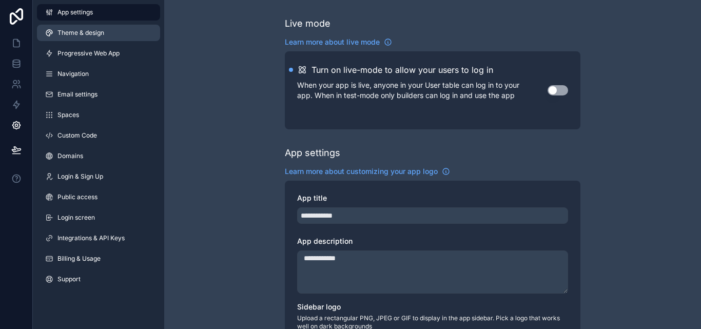
click at [131, 30] on link "Theme & design" at bounding box center [98, 33] width 123 height 16
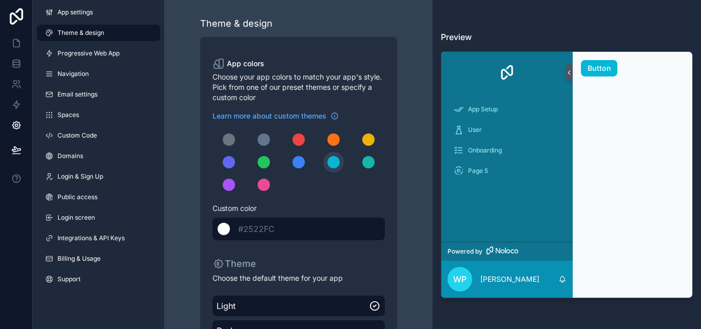
click at [273, 226] on span "#2522FC" at bounding box center [256, 229] width 36 height 10
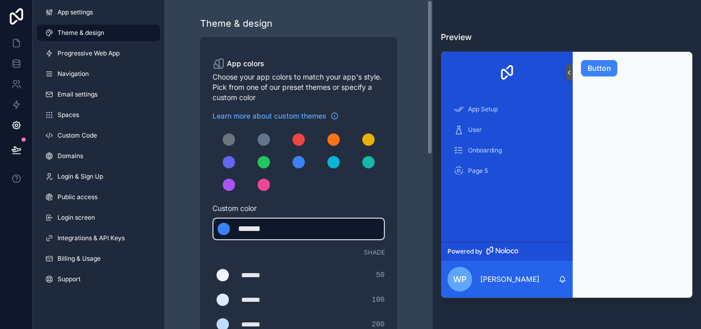
click at [273, 226] on div "*******" at bounding box center [263, 229] width 51 height 12
type div "*******"
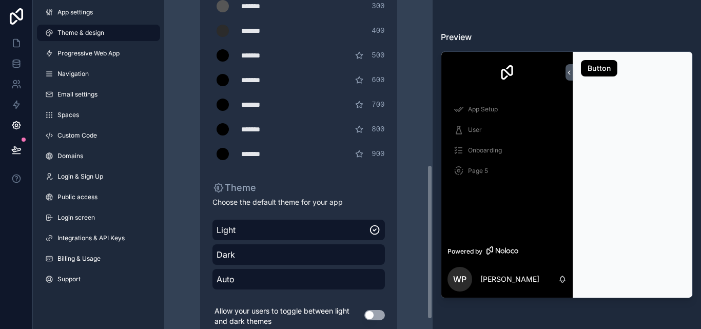
scroll to position [371, 0]
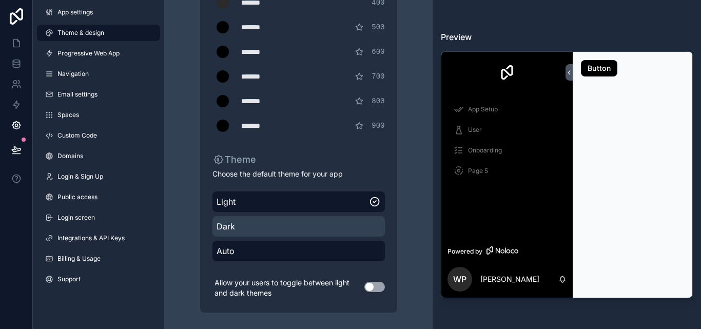
click at [272, 224] on span "Dark" at bounding box center [299, 226] width 164 height 12
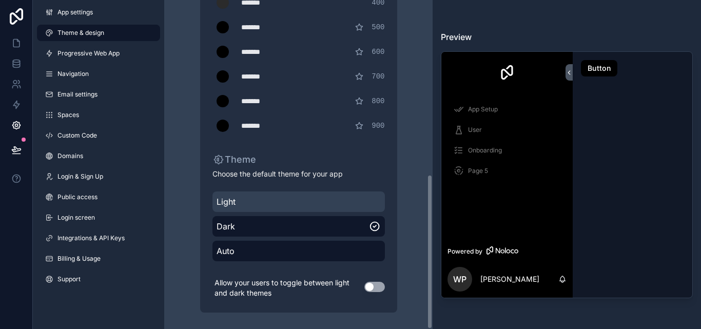
click at [323, 211] on div "Light" at bounding box center [299, 202] width 173 height 21
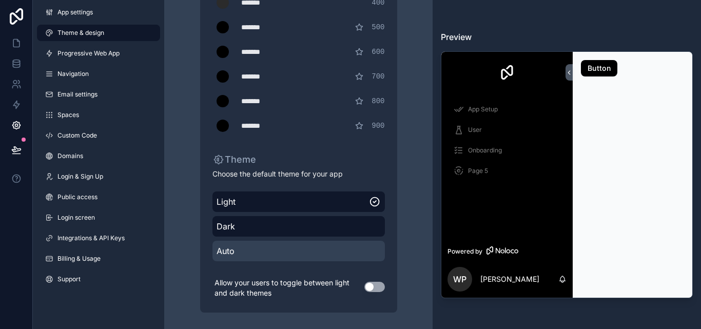
click at [320, 253] on span "Auto" at bounding box center [299, 251] width 164 height 12
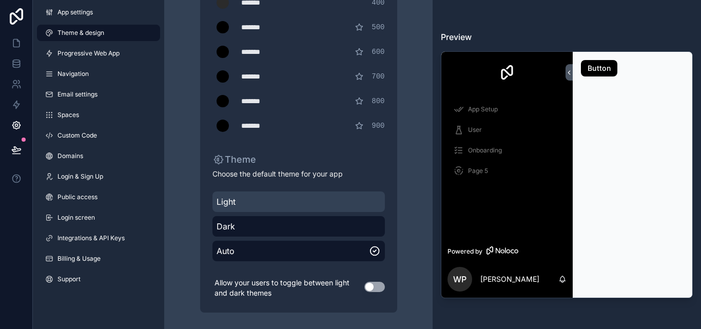
click at [304, 203] on span "Light" at bounding box center [299, 202] width 164 height 12
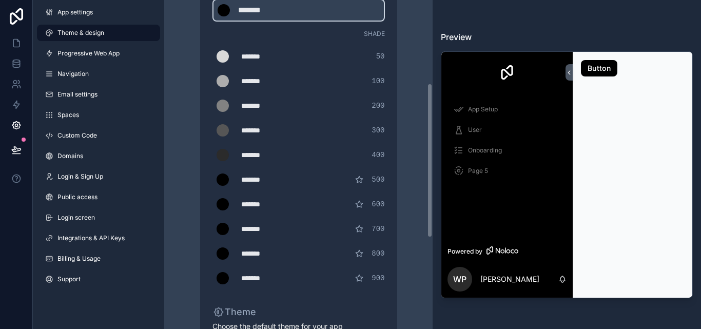
scroll to position [166, 0]
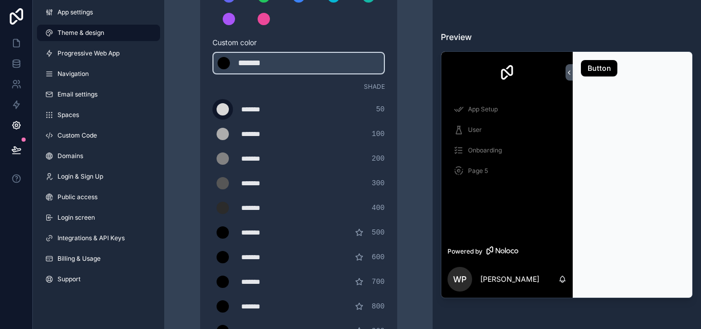
click at [223, 108] on div "scrollable content" at bounding box center [223, 109] width 12 height 12
click at [213, 109] on input "*******" at bounding box center [213, 109] width 0 height 0
click at [223, 108] on div "scrollable content" at bounding box center [223, 109] width 12 height 12
click at [213, 109] on input "*******" at bounding box center [213, 109] width 0 height 0
click at [188, 107] on div "Theme & design App colors Choose your app colors to match your app's style. Pic…" at bounding box center [299, 184] width 252 height 700
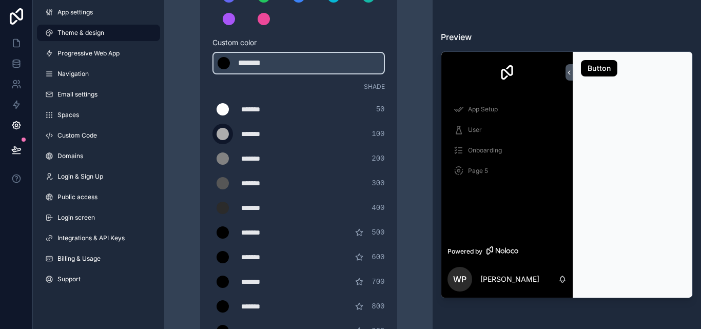
click at [217, 132] on div "scrollable content" at bounding box center [223, 134] width 12 height 12
click at [213, 134] on input "*******" at bounding box center [213, 134] width 0 height 0
click at [217, 132] on div "scrollable content" at bounding box center [223, 134] width 12 height 12
click at [213, 134] on input "*******" at bounding box center [213, 134] width 0 height 0
click at [193, 107] on div "Theme & design App colors Choose your app colors to match your app's style. Pic…" at bounding box center [299, 184] width 252 height 700
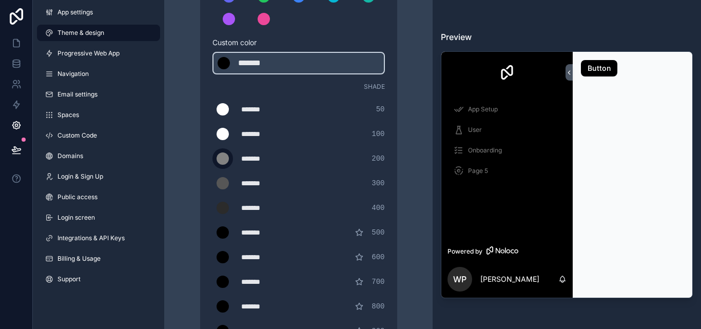
click at [221, 158] on div "scrollable content" at bounding box center [223, 158] width 12 height 12
click at [213, 159] on input "*******" at bounding box center [213, 159] width 0 height 0
click at [221, 158] on div "scrollable content" at bounding box center [223, 158] width 12 height 12
click at [213, 159] on input "*******" at bounding box center [213, 159] width 0 height 0
click at [181, 113] on div "Theme & design App colors Choose your app colors to match your app's style. Pic…" at bounding box center [299, 184] width 252 height 700
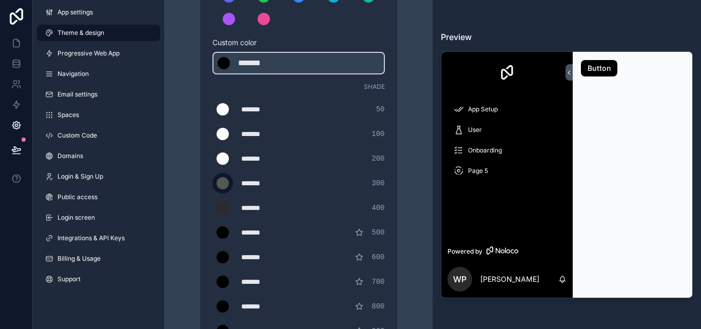
click at [221, 181] on div "scrollable content" at bounding box center [223, 183] width 12 height 12
click at [213, 183] on input "*******" at bounding box center [213, 183] width 0 height 0
click at [192, 171] on div "Theme & design App colors Choose your app colors to match your app's style. Pic…" at bounding box center [299, 184] width 252 height 700
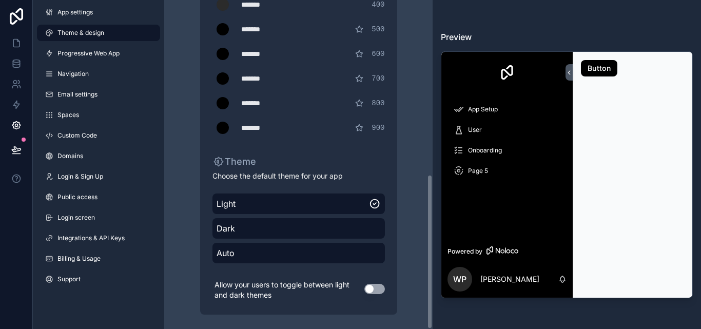
scroll to position [371, 0]
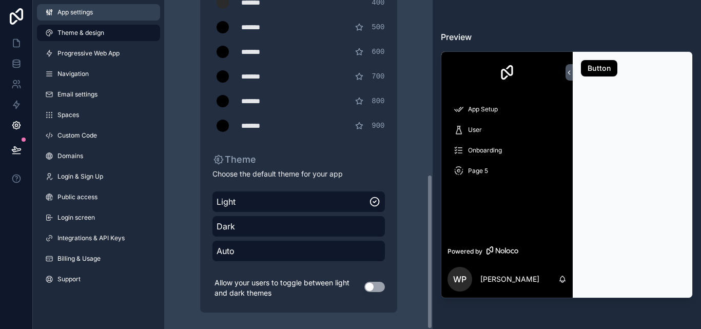
click at [64, 12] on span "App settings" at bounding box center [75, 12] width 35 height 8
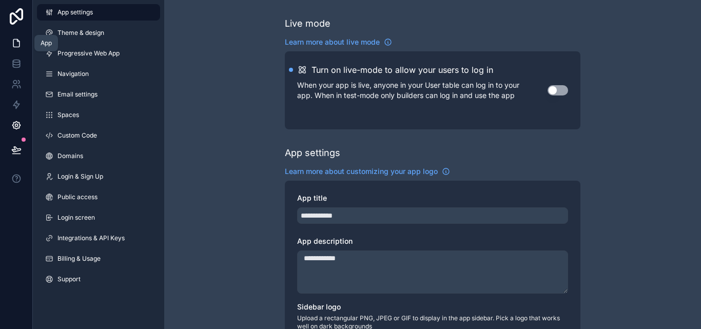
click at [15, 42] on icon at bounding box center [16, 43] width 10 height 10
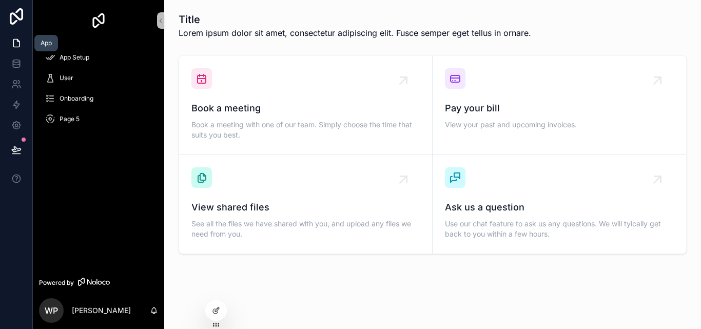
click at [20, 51] on link at bounding box center [16, 43] width 32 height 21
click at [27, 65] on link at bounding box center [16, 63] width 32 height 21
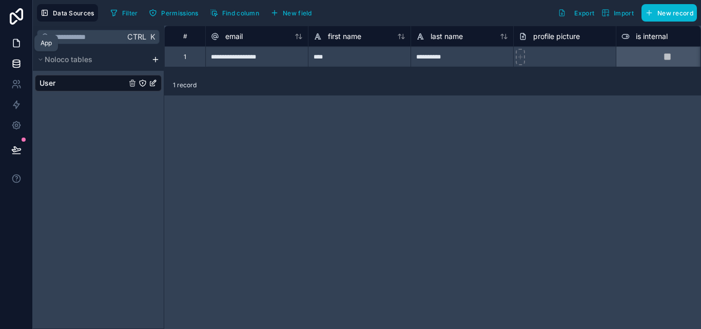
click at [25, 41] on link at bounding box center [16, 43] width 32 height 21
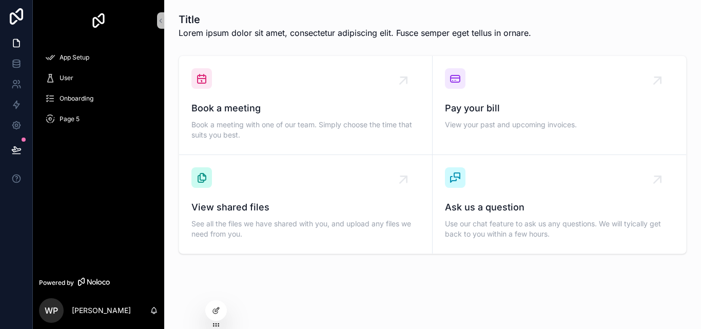
click at [87, 21] on link "scrollable content" at bounding box center [98, 20] width 119 height 16
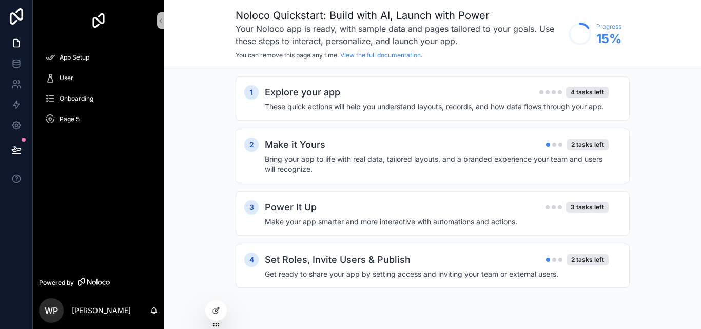
click at [100, 25] on img "scrollable content" at bounding box center [98, 20] width 16 height 16
click at [16, 47] on icon at bounding box center [16, 44] width 6 height 8
click at [53, 57] on icon "scrollable content" at bounding box center [50, 57] width 10 height 10
click at [20, 125] on icon at bounding box center [16, 126] width 8 height 8
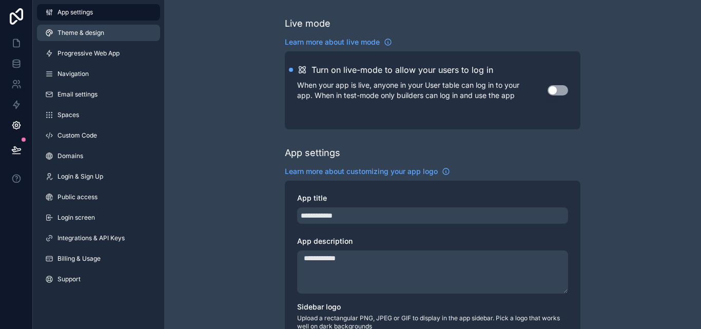
click at [89, 35] on span "Theme & design" at bounding box center [81, 33] width 47 height 8
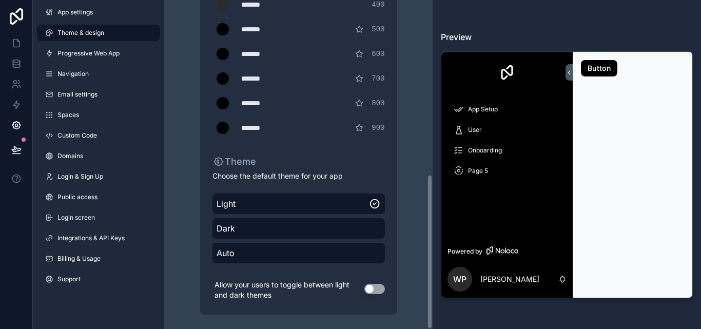
scroll to position [371, 0]
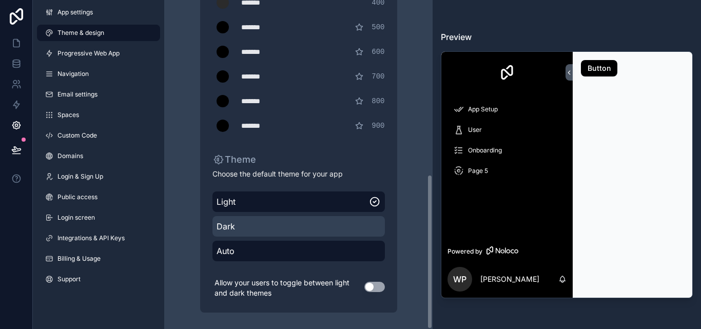
click at [295, 224] on span "Dark" at bounding box center [299, 226] width 164 height 12
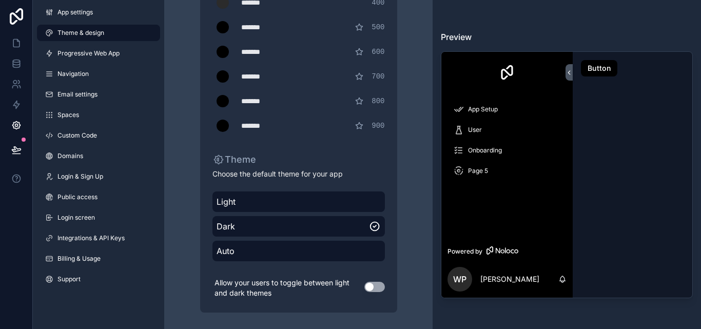
click at [602, 236] on div "Button" at bounding box center [595, 175] width 45 height 246
drag, startPoint x: 601, startPoint y: 234, endPoint x: 611, endPoint y: 225, distance: 13.1
click at [611, 225] on div "Button" at bounding box center [595, 175] width 45 height 246
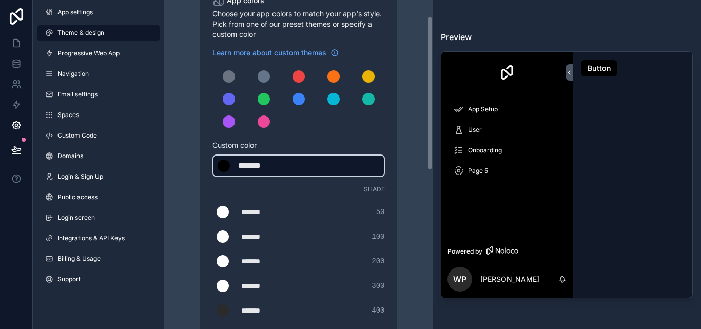
scroll to position [12, 0]
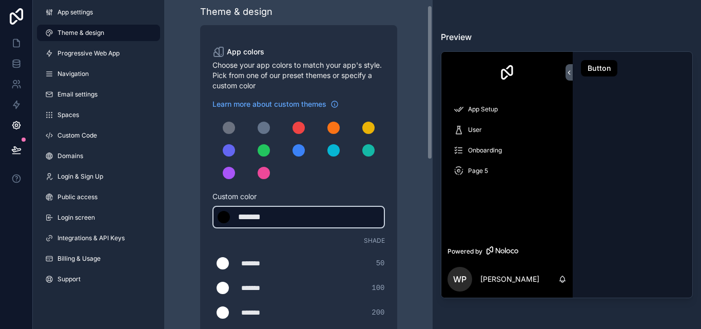
click at [263, 217] on div "*******" at bounding box center [263, 217] width 51 height 12
click at [263, 216] on div "*******" at bounding box center [263, 217] width 51 height 12
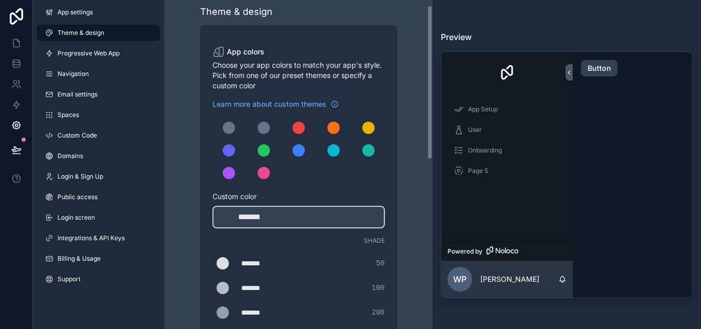
type div "*******"
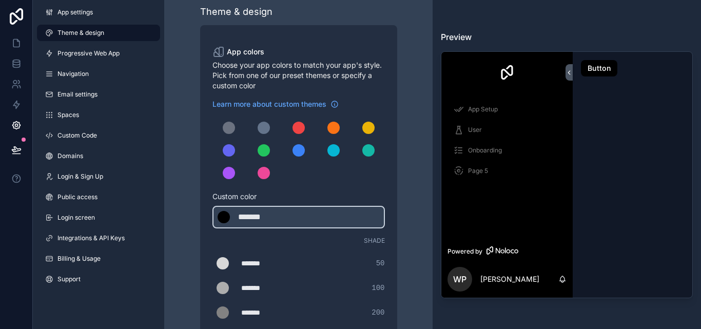
click at [617, 173] on div "Button" at bounding box center [595, 175] width 45 height 246
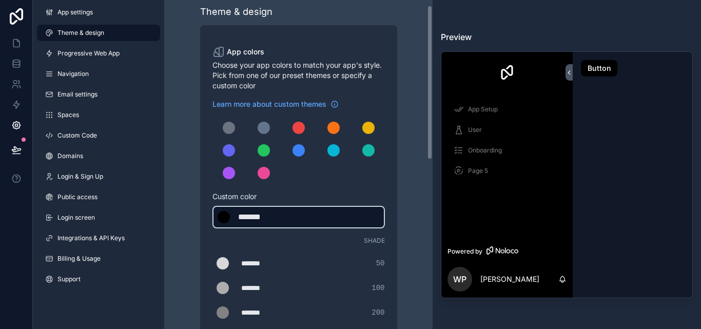
click at [286, 217] on div "*******" at bounding box center [263, 217] width 51 height 12
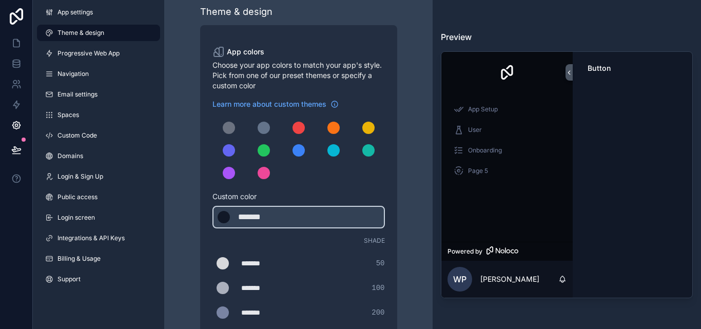
click at [355, 190] on div "Learn more about custom themes Custom color ******* ******* #111827 Shade *****…" at bounding box center [299, 297] width 173 height 396
click at [315, 242] on div "Shade" at bounding box center [299, 241] width 173 height 8
click at [262, 152] on div "scrollable content" at bounding box center [264, 150] width 12 height 12
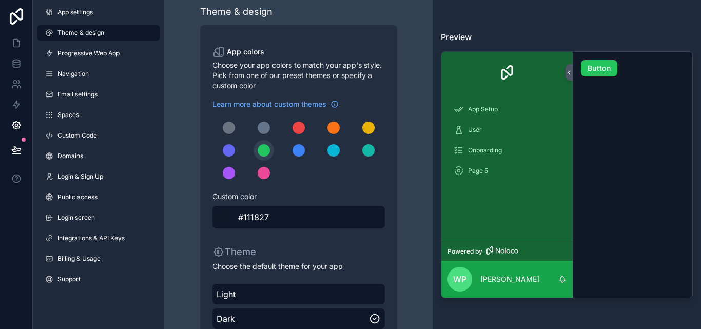
click at [272, 219] on div "******* #111827" at bounding box center [299, 217] width 173 height 23
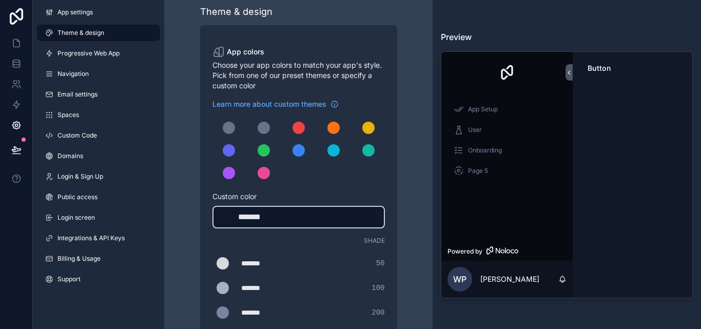
click at [272, 219] on div "*******" at bounding box center [263, 217] width 51 height 12
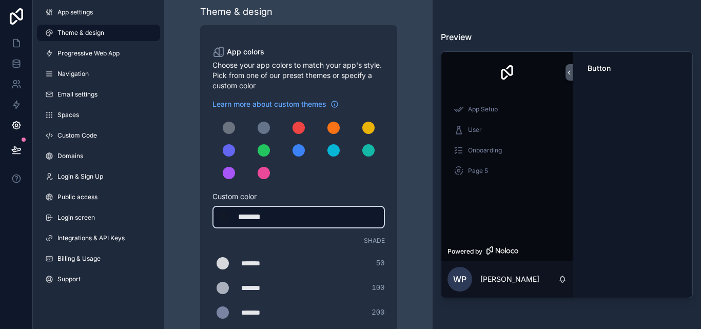
click at [338, 222] on div "******* ******* #111827" at bounding box center [299, 217] width 173 height 23
click at [333, 218] on div "******* ******* #111827" at bounding box center [299, 217] width 173 height 23
click at [269, 217] on div "*******" at bounding box center [263, 217] width 51 height 12
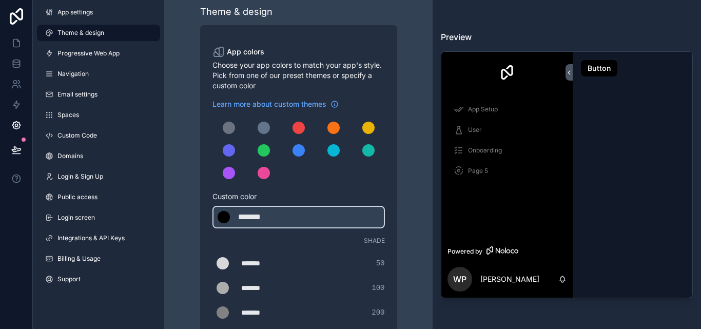
click at [318, 192] on span "Custom color" at bounding box center [295, 197] width 164 height 10
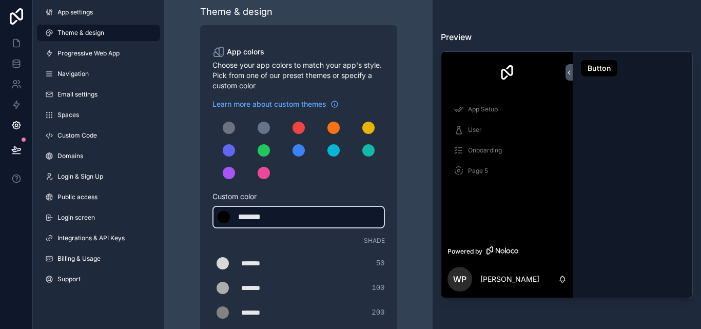
click at [312, 220] on div "******* ******* #000000" at bounding box center [299, 217] width 173 height 23
click at [274, 220] on div "*******" at bounding box center [263, 217] width 51 height 12
click at [246, 220] on div "*******" at bounding box center [263, 217] width 51 height 12
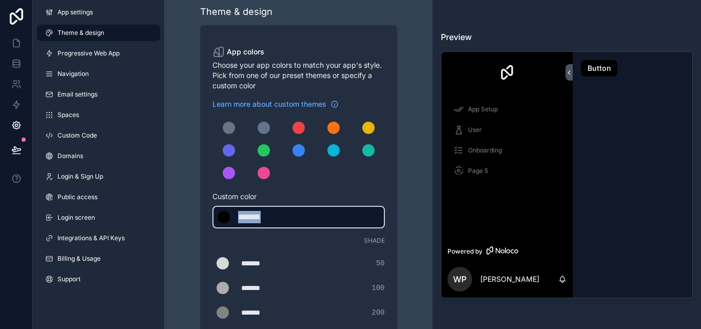
type div "*******"
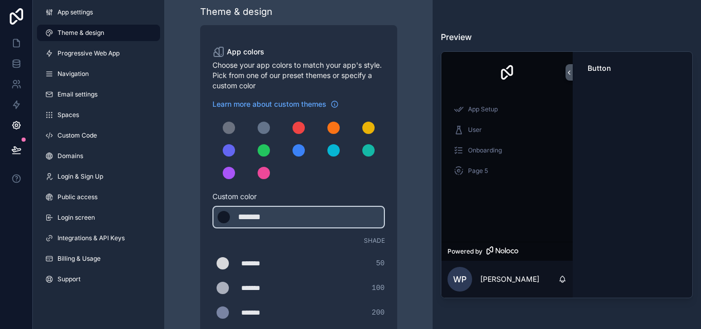
click at [382, 193] on div "Custom color ******* ******* #111827" at bounding box center [299, 210] width 173 height 37
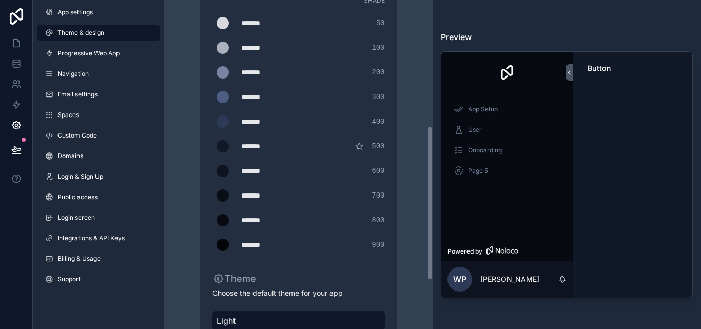
scroll to position [269, 0]
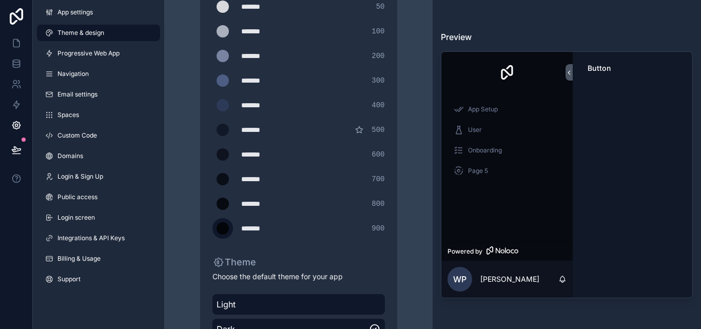
click at [226, 226] on div "scrollable content" at bounding box center [223, 228] width 12 height 12
click at [213, 228] on input "*******" at bounding box center [213, 228] width 0 height 0
click at [204, 240] on div "App colors Choose your app colors to match your app's style. Pick from one of o…" at bounding box center [298, 91] width 197 height 647
click at [223, 208] on div "scrollable content" at bounding box center [223, 204] width 12 height 12
click at [213, 204] on input "*******" at bounding box center [213, 204] width 0 height 0
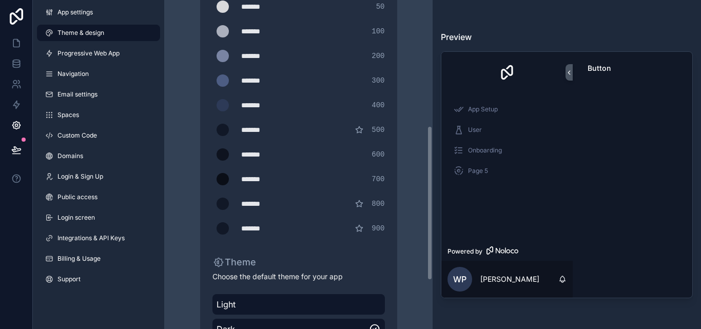
click at [410, 226] on div "Theme & design App colors Choose your app colors to match your app's style. Pic…" at bounding box center [299, 81] width 252 height 700
click at [232, 205] on label "scrollable content" at bounding box center [223, 204] width 21 height 21
click at [213, 204] on input "*******" at bounding box center [213, 204] width 0 height 0
drag, startPoint x: 232, startPoint y: 204, endPoint x: 639, endPoint y: 209, distance: 407.2
click at [641, 209] on div "App Setup User Onboarding Page 5 Powered by WP Will Pilkington Button" at bounding box center [567, 174] width 252 height 247
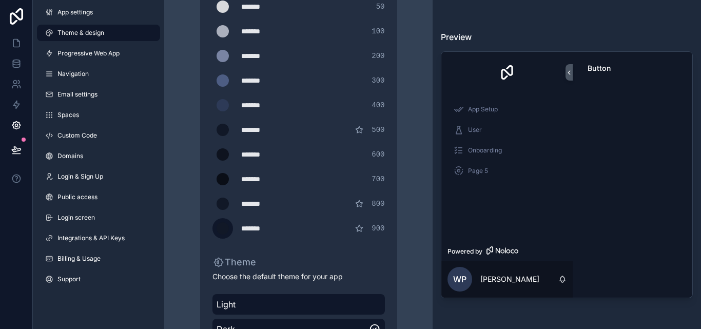
click at [225, 231] on div "scrollable content" at bounding box center [223, 228] width 12 height 12
click at [213, 228] on input "*******" at bounding box center [213, 228] width 0 height 0
click at [225, 231] on div "scrollable content" at bounding box center [223, 228] width 12 height 12
click at [213, 228] on input "*******" at bounding box center [213, 228] width 0 height 0
drag, startPoint x: 225, startPoint y: 230, endPoint x: 629, endPoint y: 199, distance: 405.8
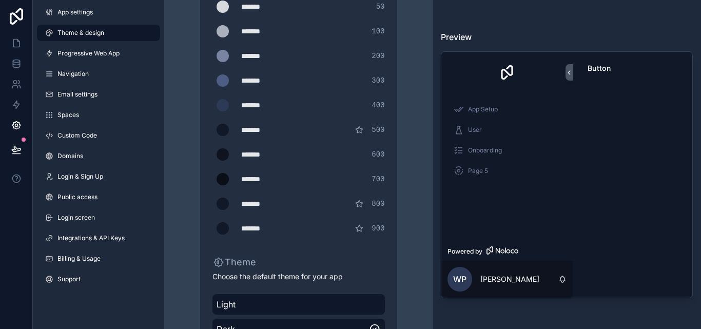
click at [629, 199] on div "App Setup User Onboarding Page 5 Powered by WP Will Pilkington Button" at bounding box center [567, 174] width 252 height 247
click at [219, 131] on div "scrollable content" at bounding box center [223, 130] width 12 height 12
click at [213, 130] on input "*******" at bounding box center [213, 130] width 0 height 0
click at [403, 167] on div "Theme & design App colors Choose your app colors to match your app's style. Pic…" at bounding box center [299, 81] width 252 height 700
click at [224, 156] on div "scrollable content" at bounding box center [223, 154] width 12 height 12
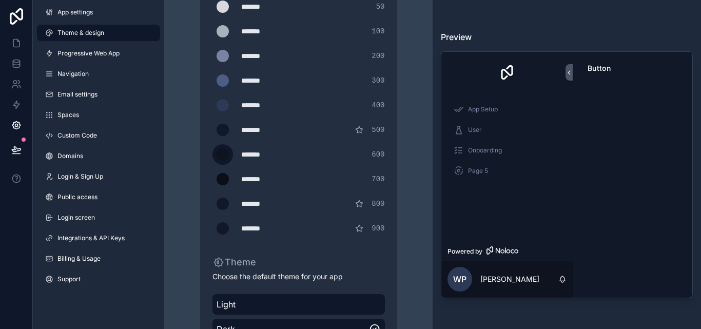
click at [213, 155] on input "*******" at bounding box center [213, 155] width 0 height 0
click at [224, 156] on div "scrollable content" at bounding box center [223, 154] width 12 height 12
click at [213, 155] on input "*******" at bounding box center [213, 155] width 0 height 0
click at [395, 246] on div "App colors Choose your app colors to match your app's style. Pick from one of o…" at bounding box center [298, 91] width 197 height 647
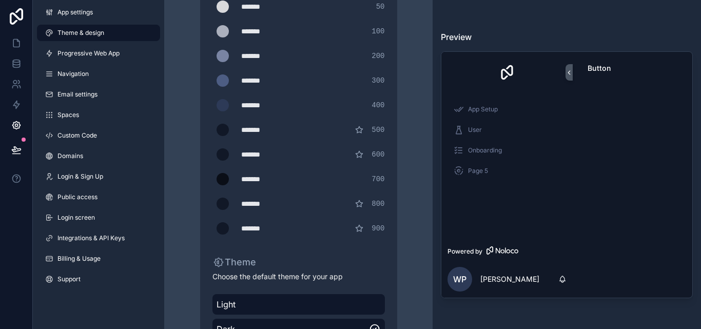
click at [395, 191] on div "App colors Choose your app colors to match your app's style. Pick from one of o…" at bounding box center [298, 91] width 197 height 647
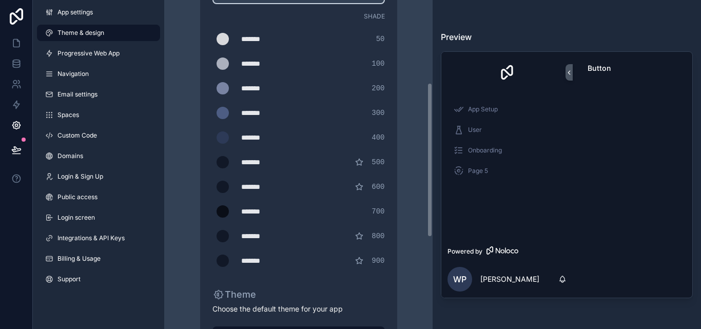
scroll to position [166, 0]
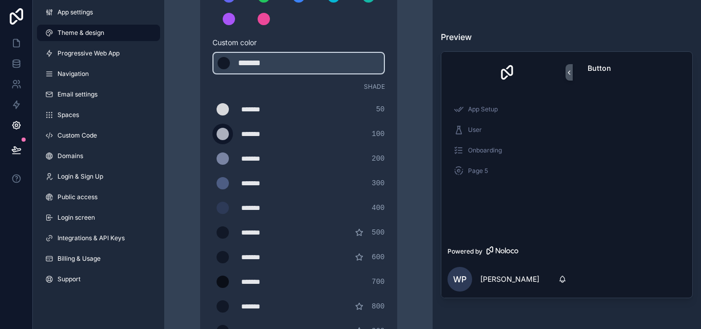
click at [223, 136] on div "scrollable content" at bounding box center [223, 134] width 12 height 12
click at [213, 134] on input "*******" at bounding box center [213, 134] width 0 height 0
click at [194, 116] on div "Theme & design App colors Choose your app colors to match your app's style. Pic…" at bounding box center [299, 184] width 252 height 700
click at [217, 107] on div "scrollable content" at bounding box center [223, 109] width 12 height 12
click at [213, 109] on input "*******" at bounding box center [213, 109] width 0 height 0
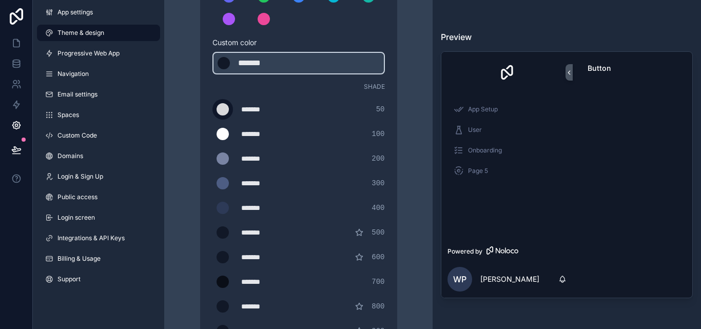
drag, startPoint x: 217, startPoint y: 109, endPoint x: 182, endPoint y: 72, distance: 50.5
click at [182, 72] on div "Theme & design App colors Choose your app colors to match your app's style. Pic…" at bounding box center [299, 184] width 252 height 700
click at [221, 158] on div "scrollable content" at bounding box center [223, 158] width 12 height 12
click at [213, 159] on input "*******" at bounding box center [213, 159] width 0 height 0
click at [221, 158] on div "scrollable content" at bounding box center [223, 158] width 12 height 12
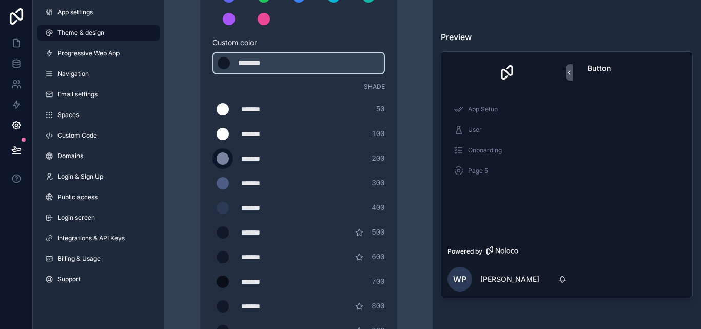
click at [213, 159] on input "*******" at bounding box center [213, 159] width 0 height 0
click at [218, 136] on div "scrollable content" at bounding box center [223, 134] width 12 height 12
click at [213, 134] on input "*******" at bounding box center [213, 134] width 0 height 0
click at [200, 121] on div "App colors Choose your app colors to match your app's style. Pick from one of o…" at bounding box center [298, 194] width 197 height 647
click at [217, 160] on div "scrollable content" at bounding box center [223, 158] width 12 height 12
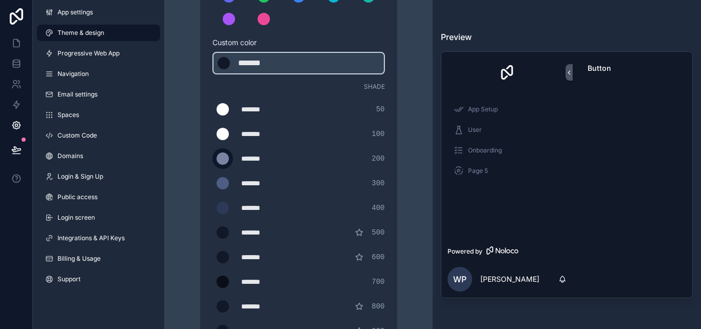
click at [213, 159] on input "*******" at bounding box center [213, 159] width 0 height 0
click at [217, 160] on div "scrollable content" at bounding box center [223, 158] width 12 height 12
click at [213, 159] on input "*******" at bounding box center [213, 159] width 0 height 0
click at [194, 110] on div "Theme & design App colors Choose your app colors to match your app's style. Pic…" at bounding box center [299, 184] width 252 height 700
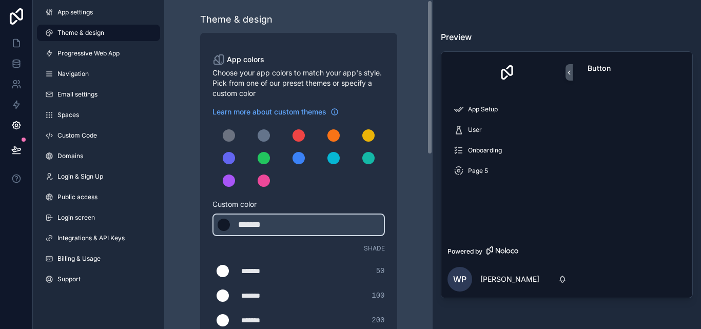
scroll to position [0, 0]
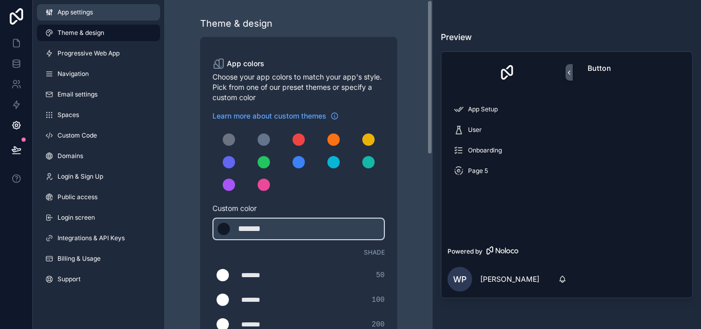
click at [48, 7] on link "App settings" at bounding box center [98, 12] width 123 height 16
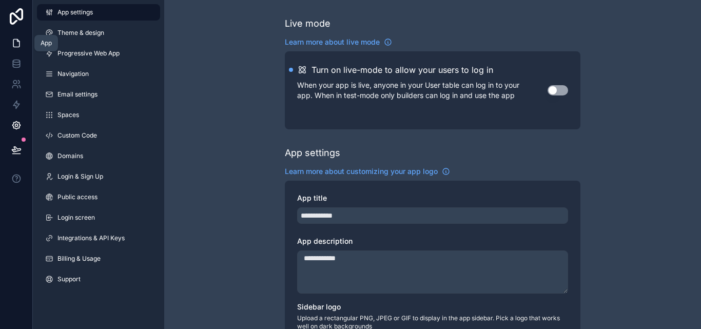
click at [14, 49] on link at bounding box center [16, 43] width 32 height 21
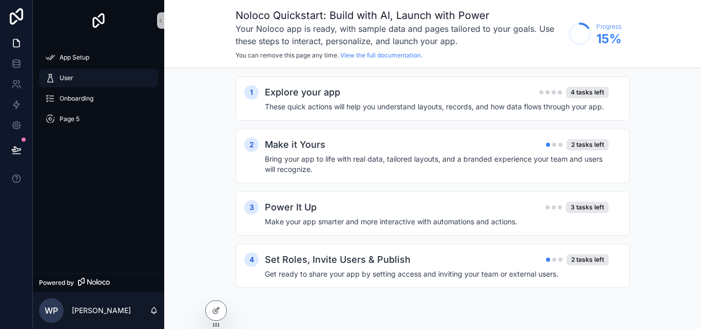
click at [121, 80] on div "User" at bounding box center [98, 78] width 107 height 16
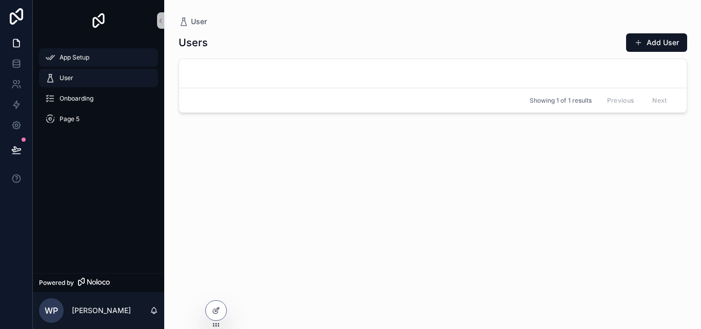
click at [118, 66] on link "App Setup" at bounding box center [98, 57] width 119 height 18
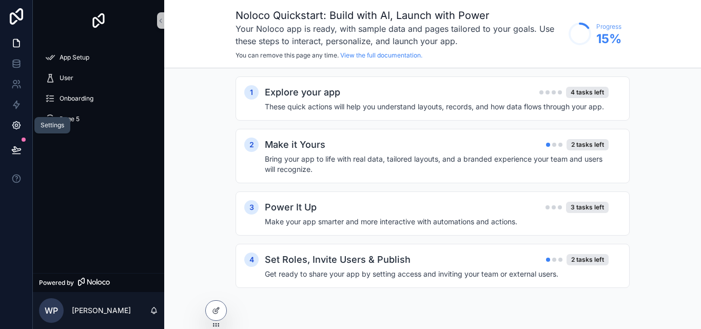
click at [11, 125] on icon at bounding box center [16, 125] width 10 height 10
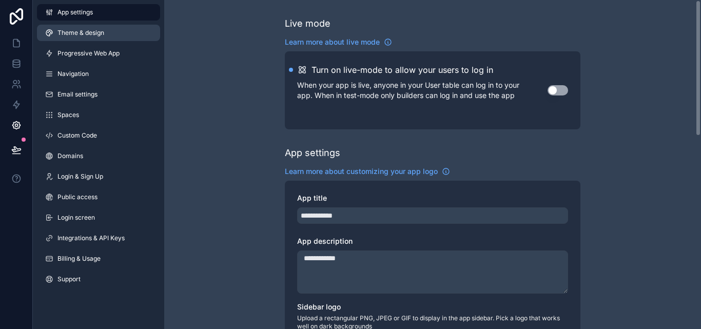
click at [107, 38] on link "Theme & design" at bounding box center [98, 33] width 123 height 16
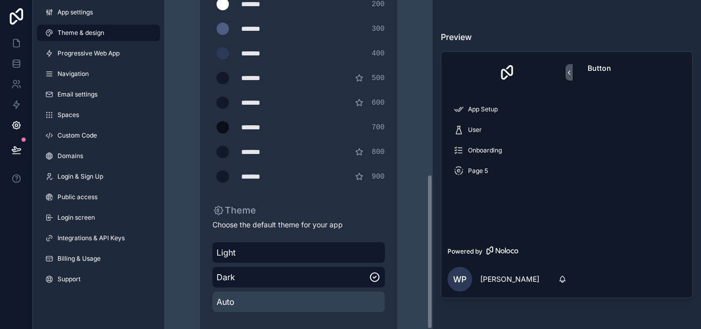
scroll to position [371, 0]
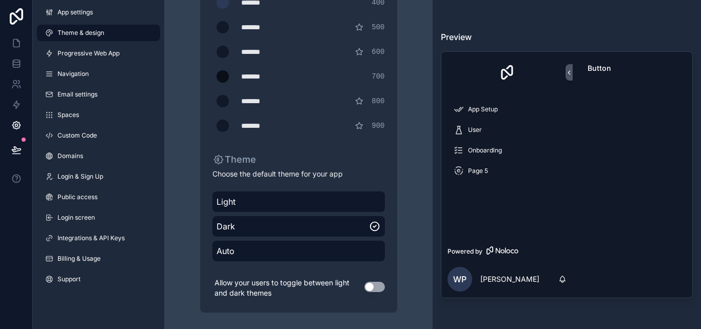
click at [489, 315] on div "Preview App Setup User Onboarding Page 5 Powered by WP Will Pilkington Button" at bounding box center [567, 164] width 269 height 329
click at [11, 46] on icon at bounding box center [16, 43] width 10 height 10
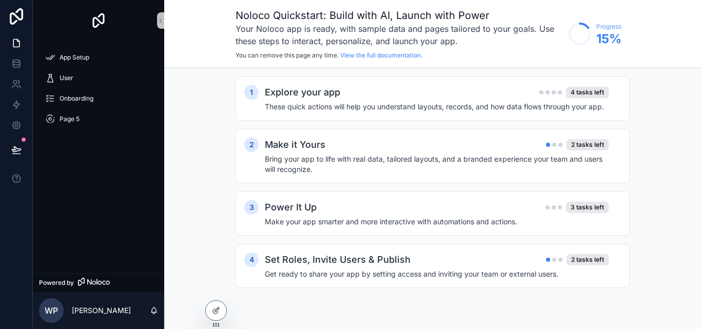
click at [228, 145] on div "1 Explore your app 4 tasks left These quick actions will help you understand la…" at bounding box center [432, 192] width 537 height 249
click at [89, 84] on div "User" at bounding box center [98, 78] width 107 height 16
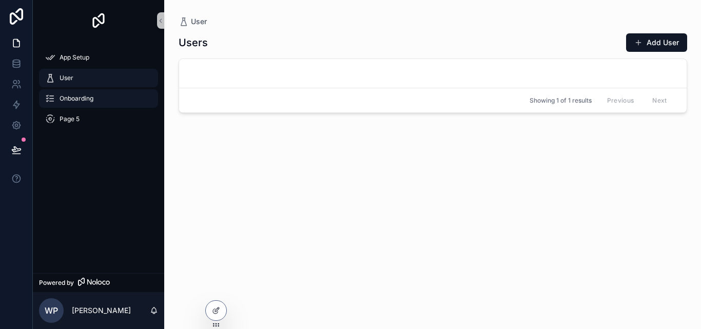
click at [97, 99] on div "Onboarding" at bounding box center [98, 98] width 107 height 16
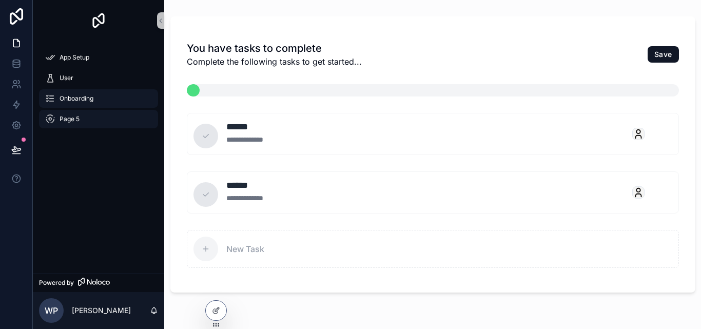
click at [102, 112] on div "Page 5" at bounding box center [98, 119] width 107 height 16
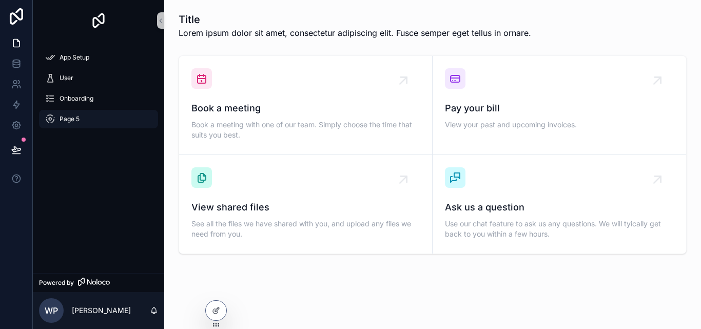
click at [104, 122] on div "Page 5" at bounding box center [98, 119] width 107 height 16
click at [212, 34] on span "Lorem ipsum dolor sit amet, consectetur adipiscing elit. Fusce semper eget tell…" at bounding box center [355, 33] width 353 height 12
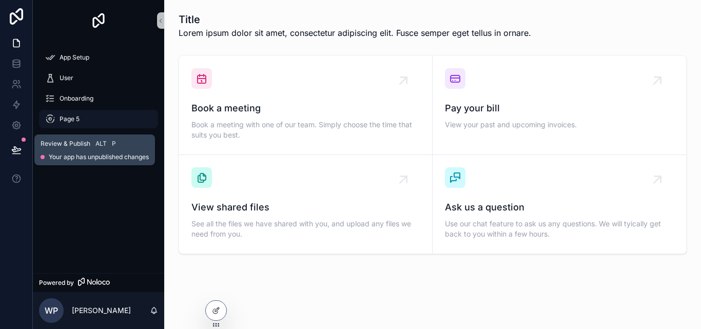
click at [27, 148] on button at bounding box center [16, 150] width 23 height 29
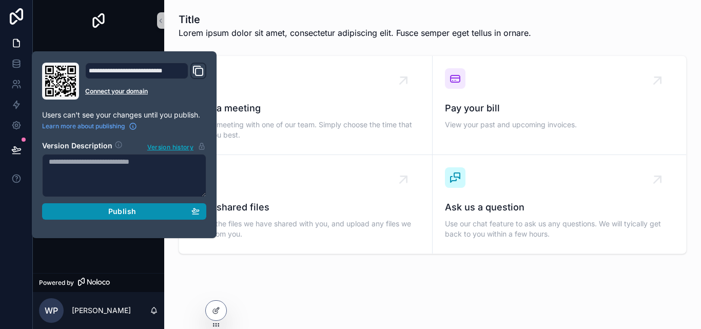
click at [117, 210] on span "Publish" at bounding box center [122, 211] width 28 height 9
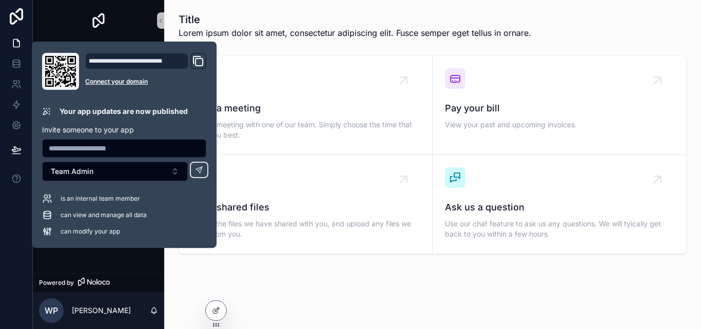
click at [200, 64] on icon "Domain and Custom Link" at bounding box center [198, 61] width 12 height 12
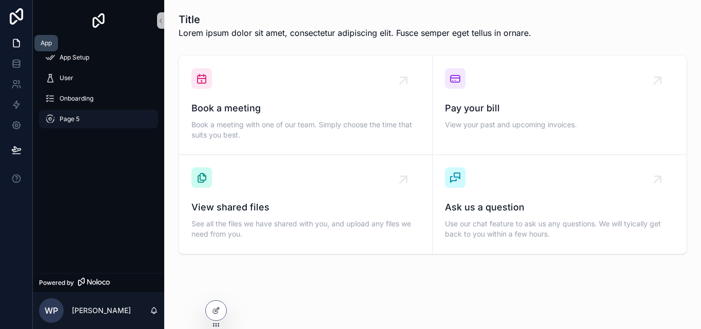
click at [14, 44] on icon at bounding box center [16, 43] width 10 height 10
click at [15, 124] on icon at bounding box center [16, 125] width 3 height 3
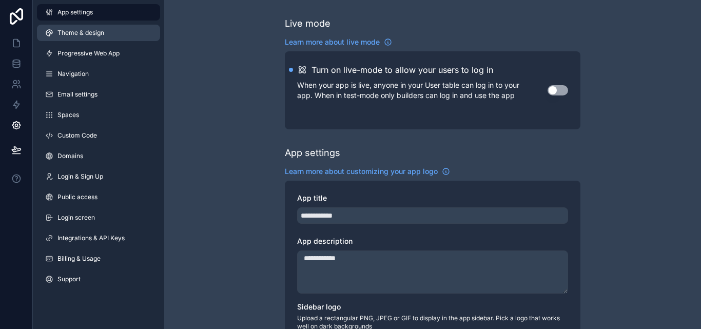
click at [113, 34] on link "Theme & design" at bounding box center [98, 33] width 123 height 16
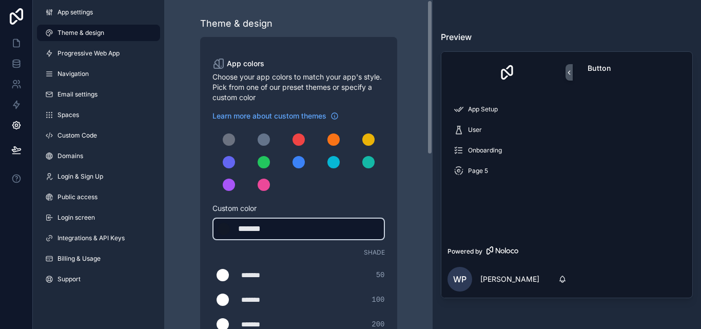
click at [257, 223] on div "*******" at bounding box center [263, 229] width 51 height 12
type div "*******"
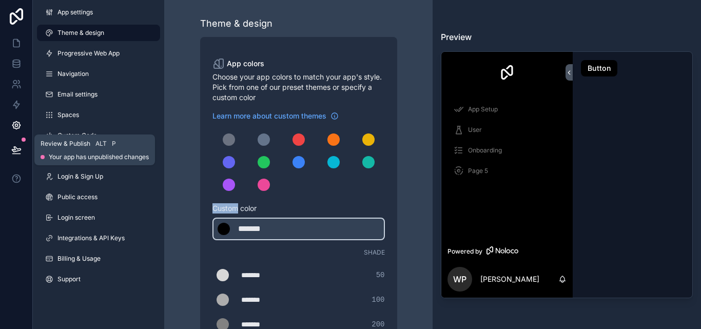
click at [12, 154] on icon at bounding box center [16, 154] width 8 height 0
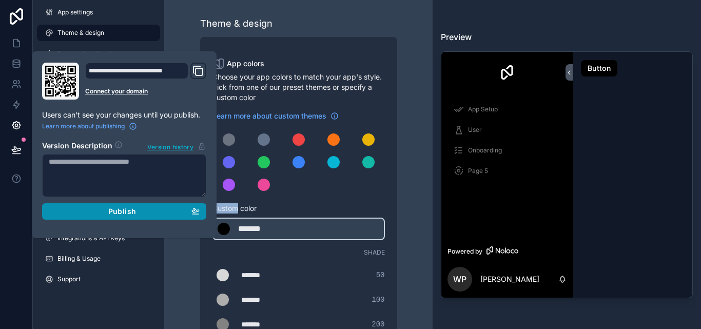
click at [133, 215] on span "Publish" at bounding box center [122, 211] width 28 height 9
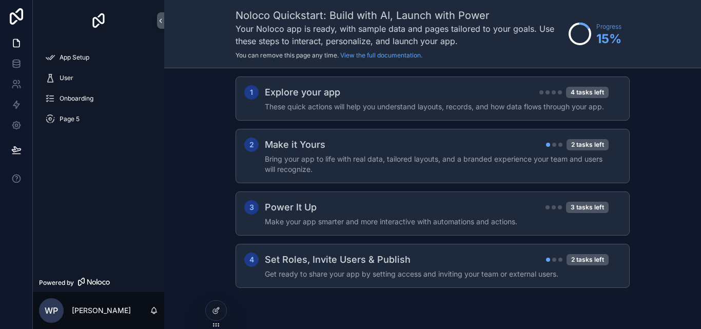
click at [216, 180] on div "1 Explore your app 4 tasks left These quick actions will help you understand la…" at bounding box center [432, 192] width 537 height 249
click at [86, 80] on div "User" at bounding box center [98, 78] width 107 height 16
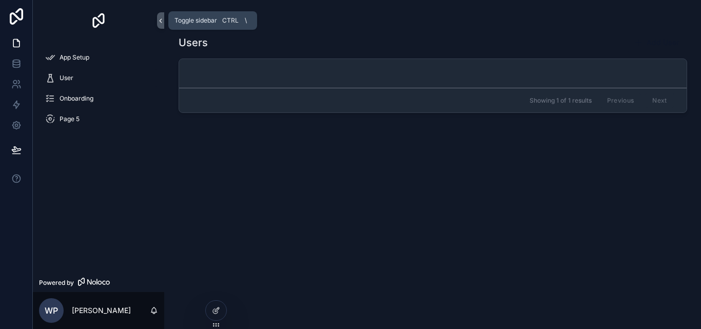
click at [160, 20] on icon "scrollable content" at bounding box center [160, 21] width 7 height 8
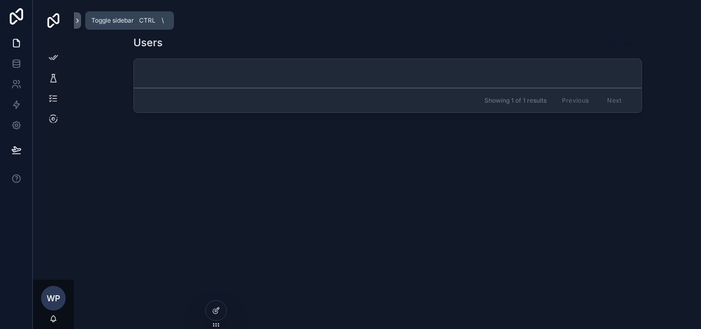
click at [77, 21] on icon "scrollable content" at bounding box center [77, 21] width 7 height 8
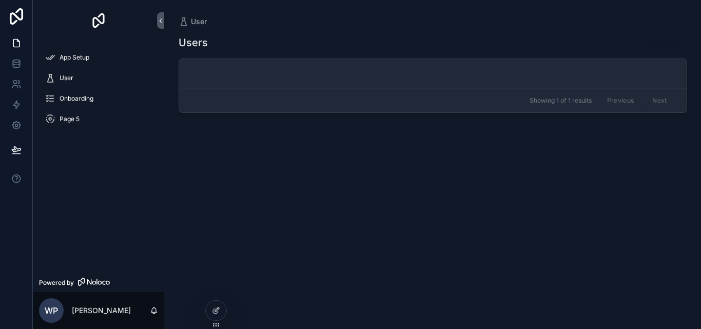
click at [67, 109] on div "Page 5" at bounding box center [98, 119] width 131 height 21
click at [68, 97] on span "Onboarding" at bounding box center [77, 98] width 34 height 8
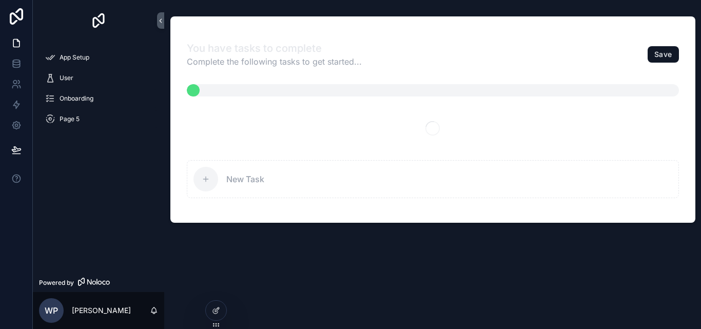
click at [78, 122] on span "Page 5" at bounding box center [70, 119] width 20 height 8
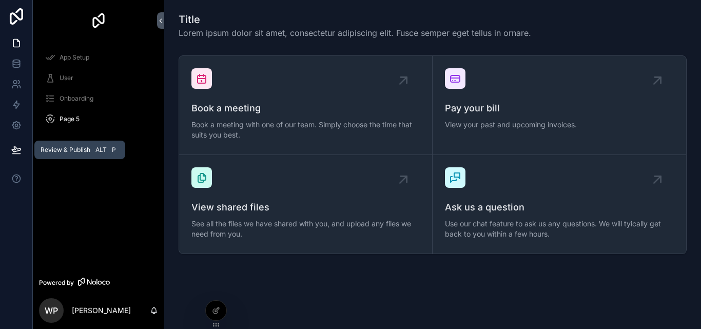
click at [14, 149] on icon at bounding box center [16, 150] width 10 height 10
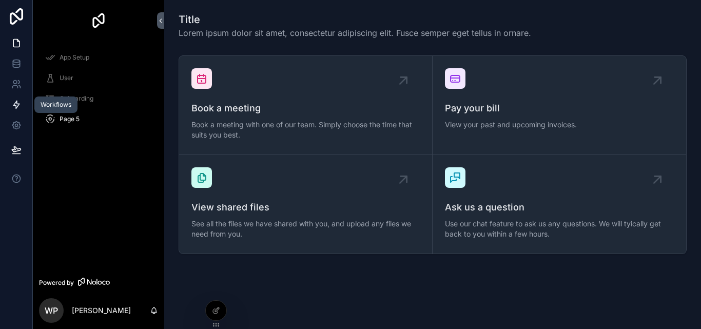
click at [15, 103] on icon at bounding box center [16, 105] width 6 height 8
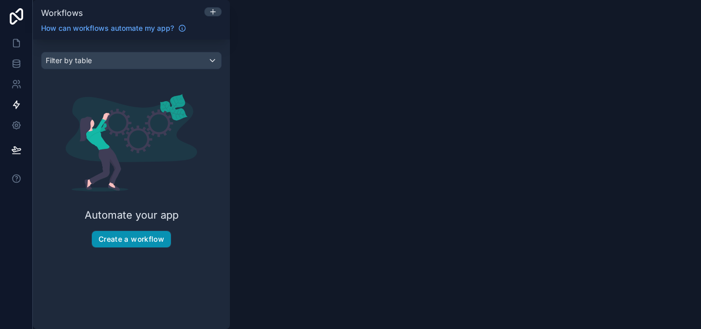
click at [132, 236] on button "Create a workflow" at bounding box center [131, 239] width 79 height 16
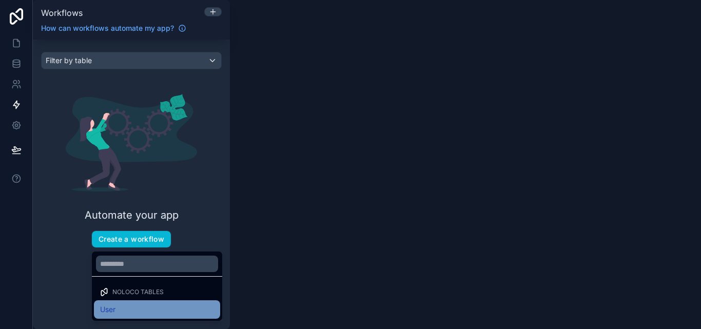
click at [116, 305] on span "User" at bounding box center [107, 309] width 15 height 12
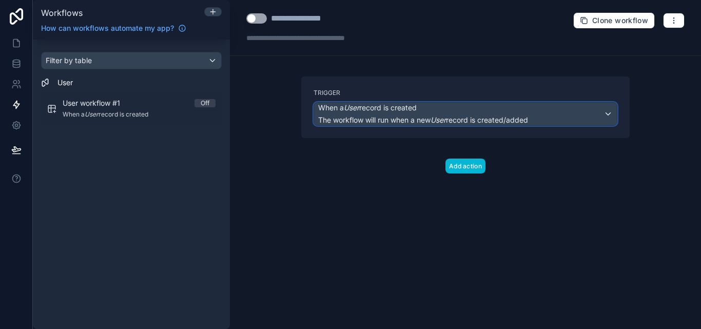
click at [425, 114] on div "When a User record is created The workflow will run when a new User record is c…" at bounding box center [423, 114] width 210 height 23
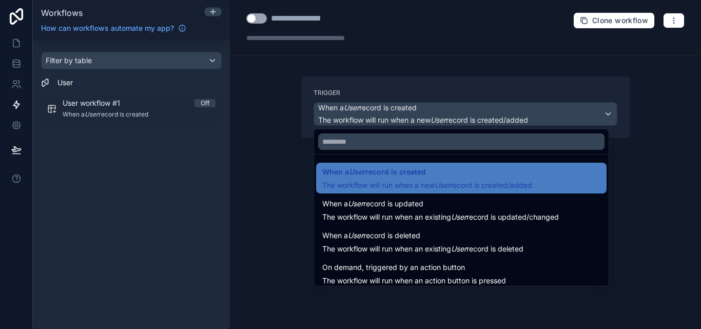
click at [423, 116] on div at bounding box center [350, 164] width 701 height 329
click at [423, 116] on span "The workflow will run when a new User record is created/added" at bounding box center [423, 120] width 210 height 9
click at [423, 116] on div at bounding box center [350, 164] width 701 height 329
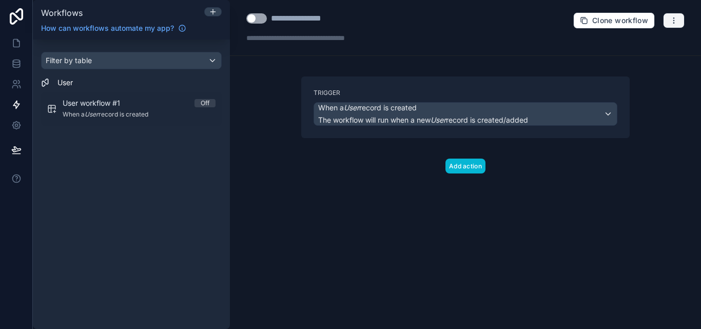
click at [675, 21] on icon "button" at bounding box center [674, 20] width 8 height 8
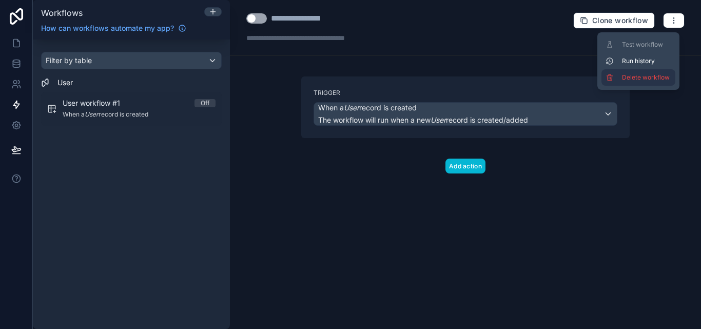
click at [656, 74] on span "Delete workflow" at bounding box center [646, 77] width 49 height 8
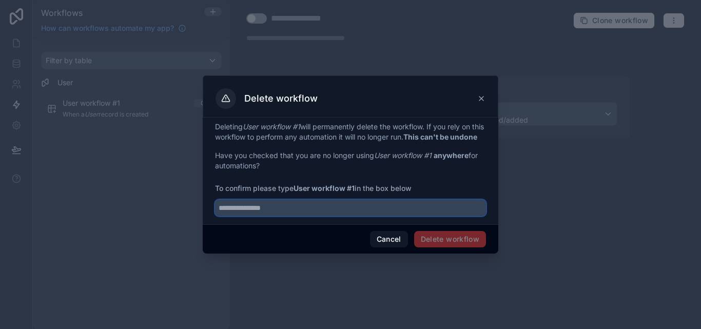
click at [433, 216] on input "text" at bounding box center [350, 208] width 271 height 16
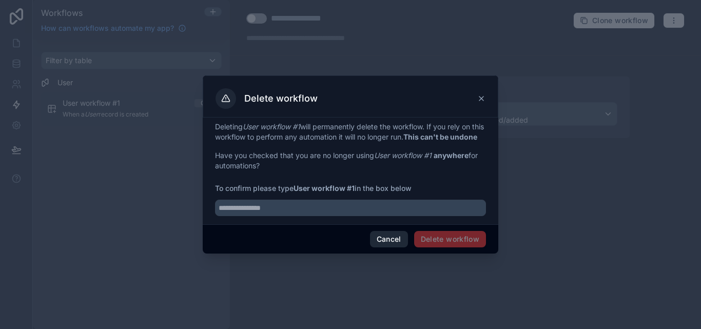
click at [383, 247] on button "Cancel" at bounding box center [389, 239] width 38 height 16
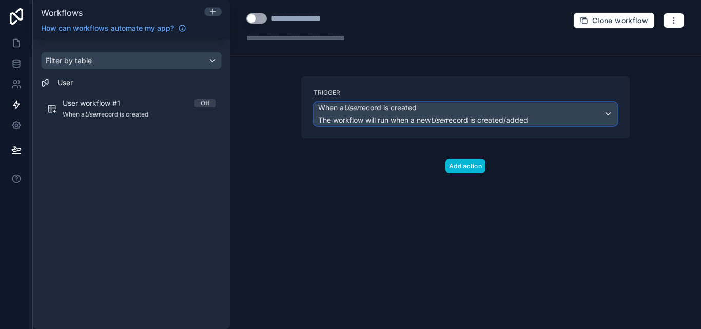
click at [425, 119] on span "The workflow will run when a new User record is created/added" at bounding box center [423, 120] width 210 height 9
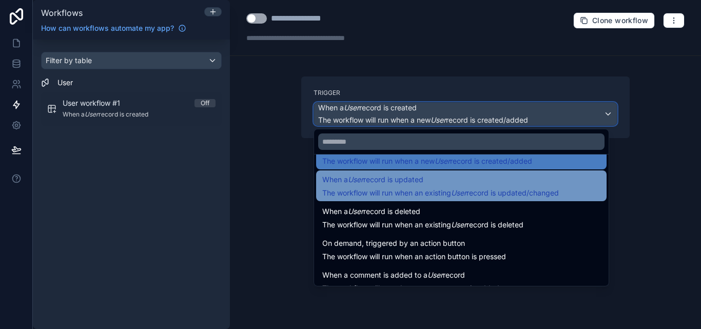
scroll to position [37, 0]
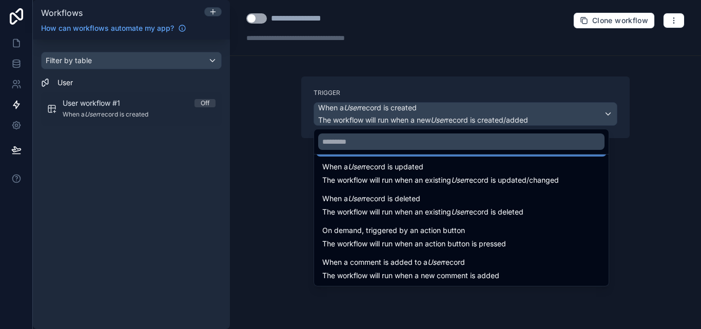
click at [312, 205] on div at bounding box center [350, 164] width 701 height 329
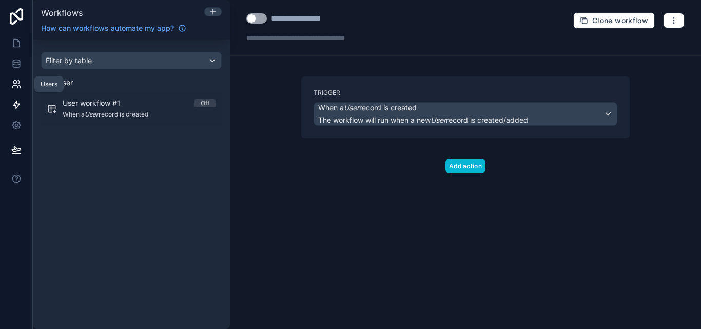
click at [11, 83] on icon at bounding box center [16, 84] width 10 height 10
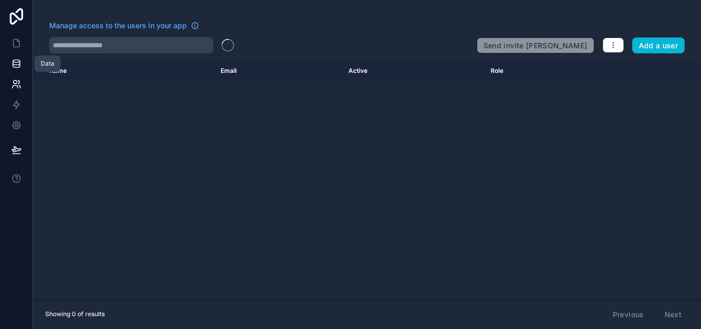
click at [15, 66] on icon at bounding box center [16, 64] width 10 height 10
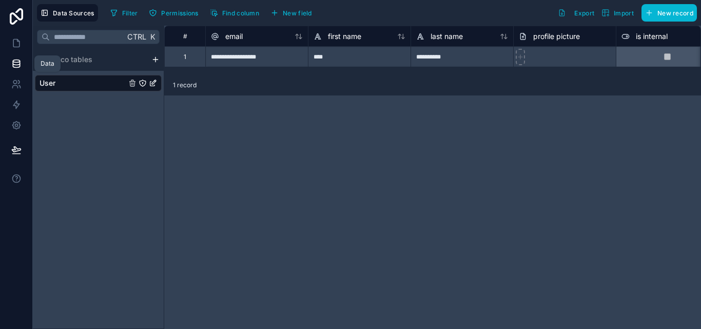
click at [13, 64] on icon at bounding box center [16, 66] width 7 height 4
click at [13, 44] on icon at bounding box center [16, 44] width 6 height 8
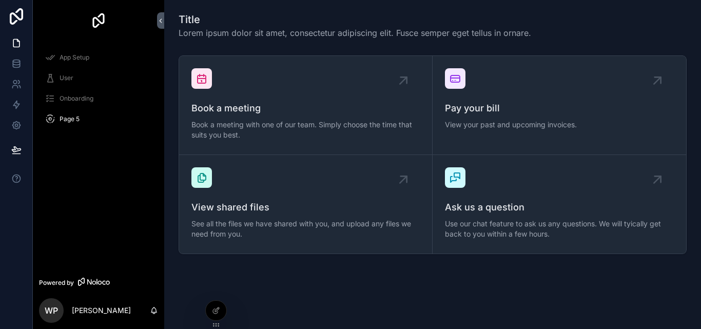
click at [75, 71] on div "User" at bounding box center [98, 78] width 107 height 16
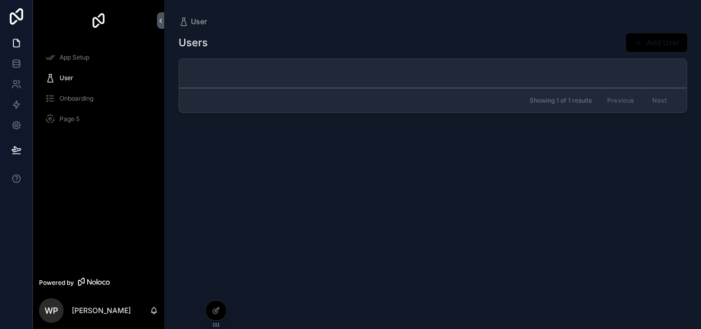
click at [79, 59] on span "App Setup" at bounding box center [75, 57] width 30 height 8
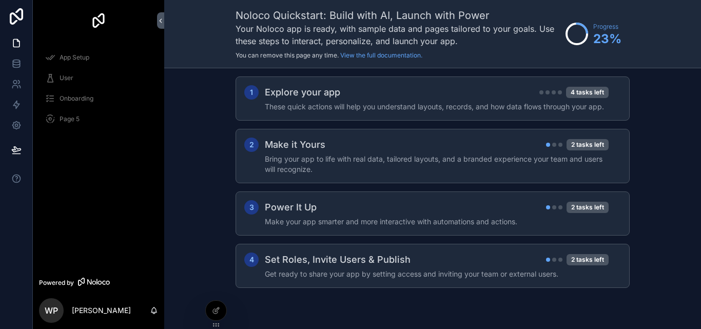
click at [78, 75] on div "User" at bounding box center [98, 78] width 107 height 16
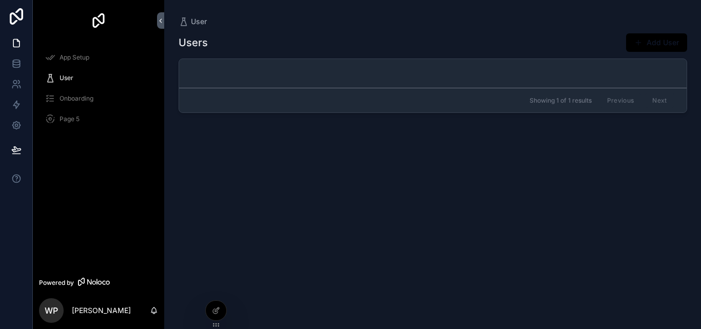
click at [79, 97] on span "Onboarding" at bounding box center [77, 98] width 34 height 8
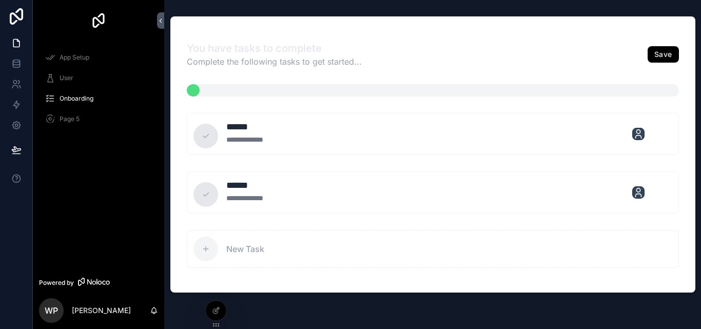
click at [77, 118] on span "Page 5" at bounding box center [70, 119] width 20 height 8
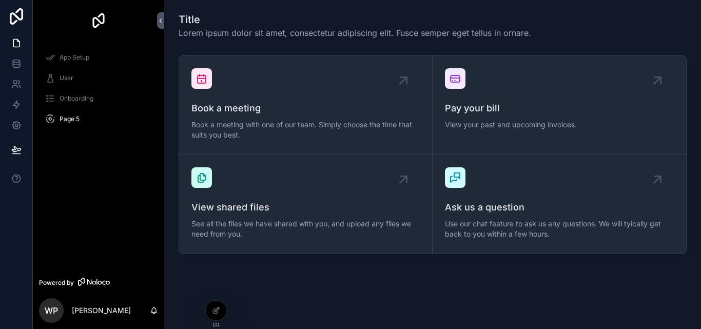
click at [77, 61] on span "App Setup" at bounding box center [75, 57] width 30 height 8
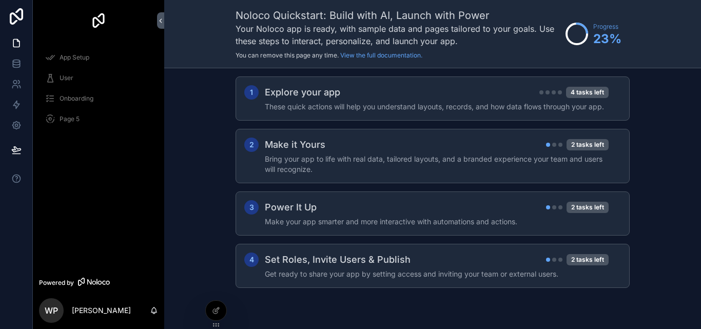
click at [77, 73] on div "User" at bounding box center [98, 78] width 107 height 16
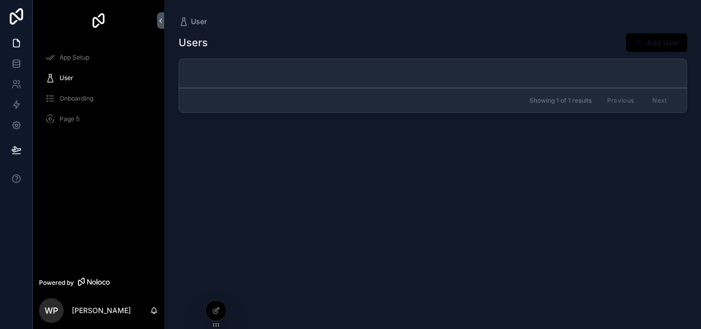
click at [74, 90] on div "Onboarding" at bounding box center [98, 98] width 107 height 16
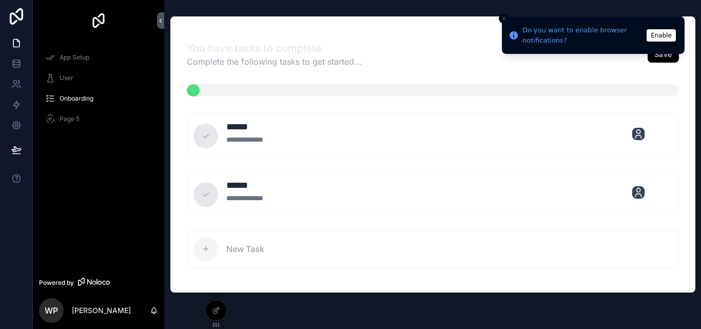
click at [74, 69] on link "User" at bounding box center [98, 78] width 119 height 18
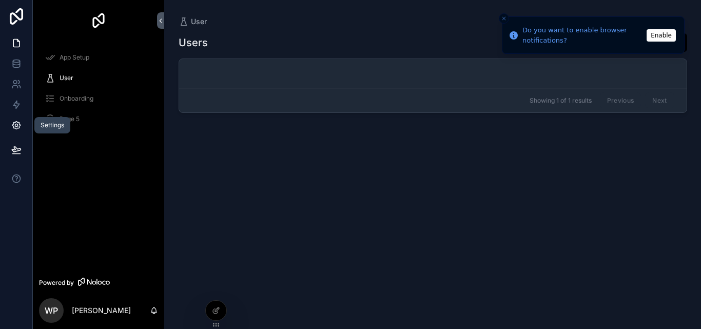
click at [12, 123] on icon at bounding box center [16, 125] width 10 height 10
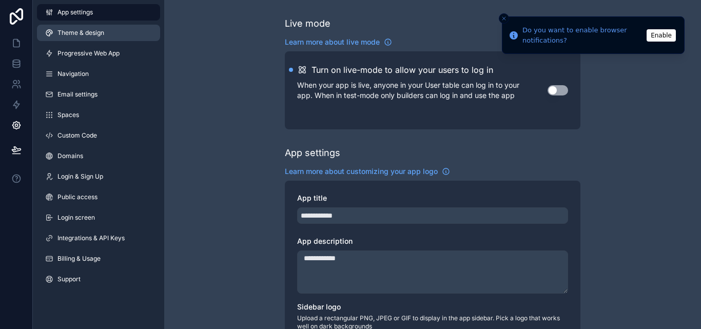
click at [113, 31] on link "Theme & design" at bounding box center [98, 33] width 123 height 16
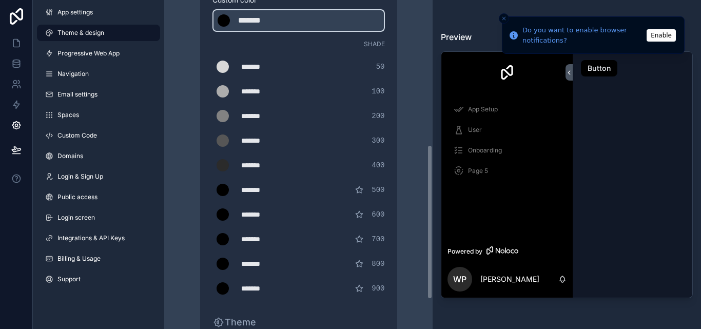
scroll to position [308, 0]
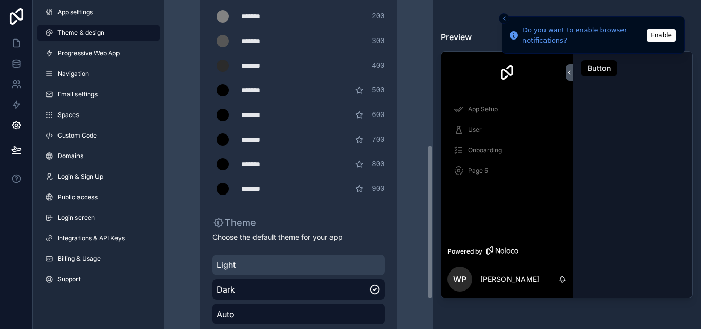
click at [260, 269] on span "Light" at bounding box center [299, 265] width 164 height 12
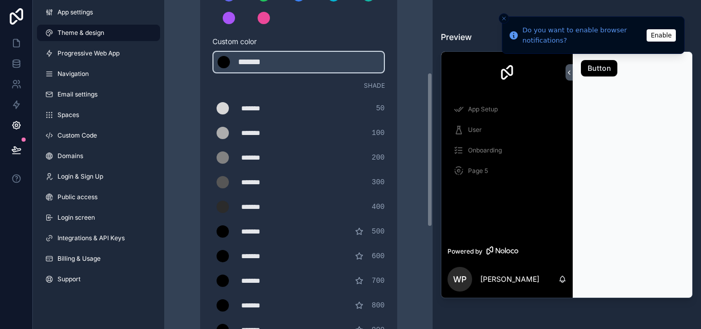
scroll to position [154, 0]
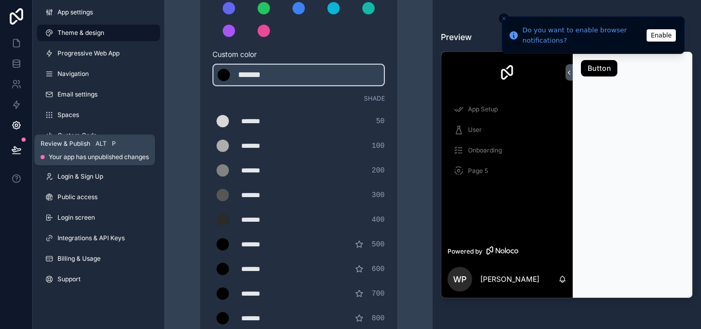
click at [18, 146] on icon at bounding box center [16, 150] width 10 height 10
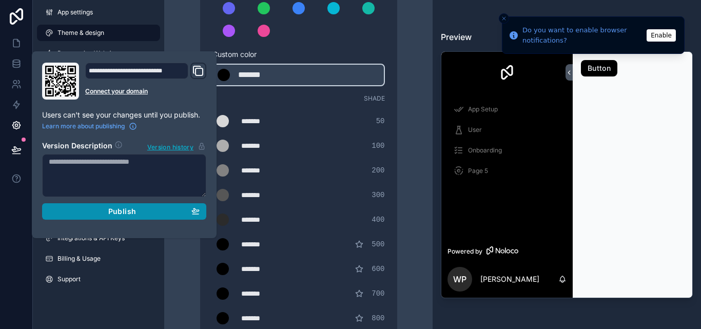
click at [175, 217] on button "Publish" at bounding box center [124, 211] width 164 height 16
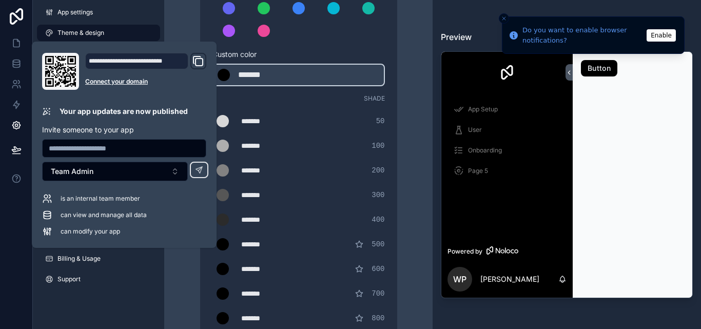
click at [140, 61] on div "**********" at bounding box center [136, 61] width 103 height 16
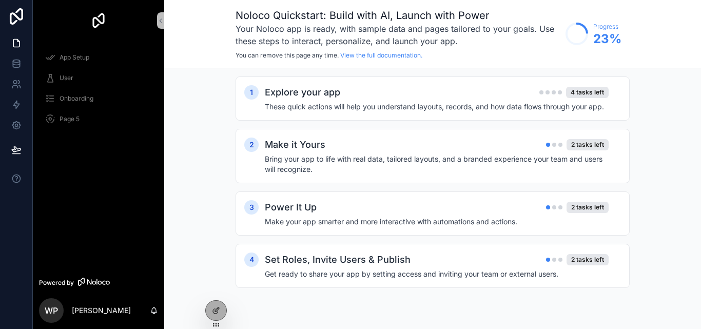
click at [79, 79] on div "User" at bounding box center [98, 78] width 107 height 16
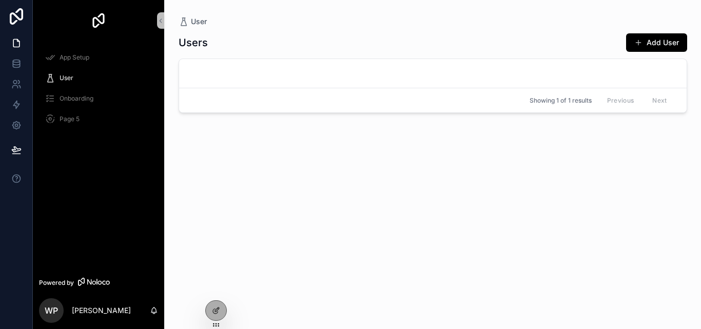
click at [87, 95] on span "Onboarding" at bounding box center [77, 98] width 34 height 8
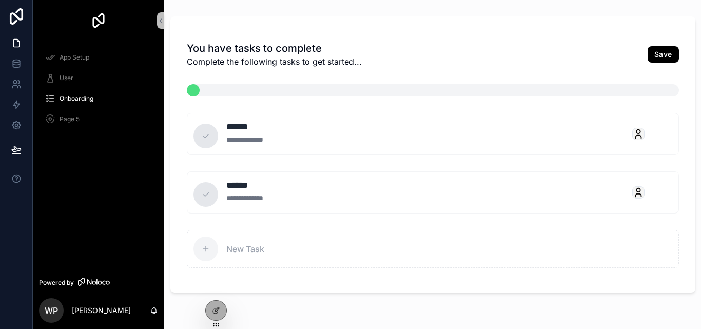
click at [60, 118] on span "Page 5" at bounding box center [70, 119] width 20 height 8
